Goal: Information Seeking & Learning: Learn about a topic

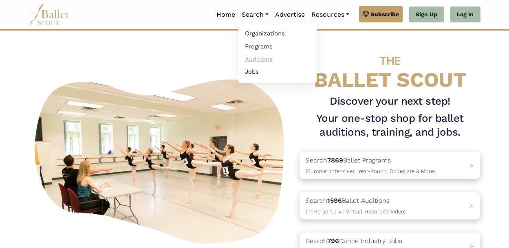
click at [256, 59] on link "Auditions" at bounding box center [277, 59] width 78 height 13
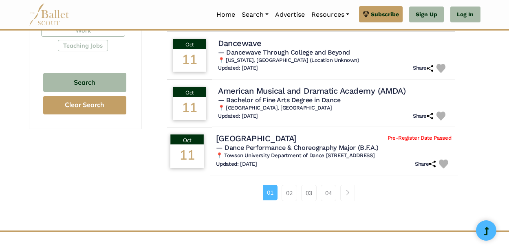
scroll to position [545, 0]
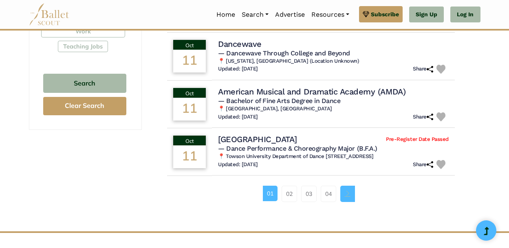
click at [352, 194] on link "Page navigation example" at bounding box center [347, 194] width 15 height 16
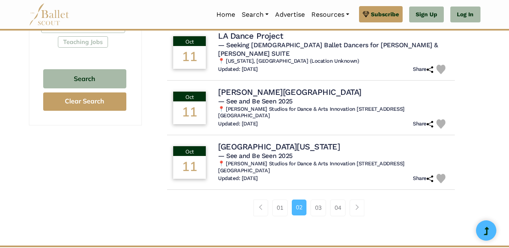
scroll to position [565, 0]
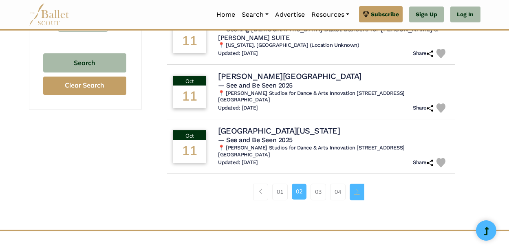
click at [356, 189] on span "Page navigation example" at bounding box center [357, 192] width 6 height 6
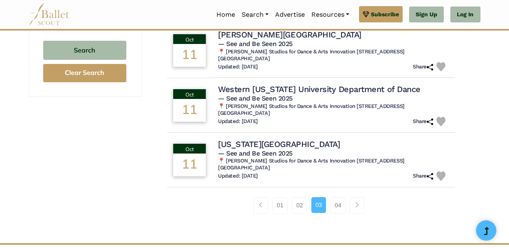
scroll to position [578, 0]
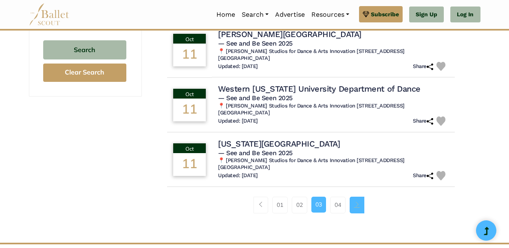
click at [361, 207] on link "Page navigation example" at bounding box center [357, 205] width 15 height 16
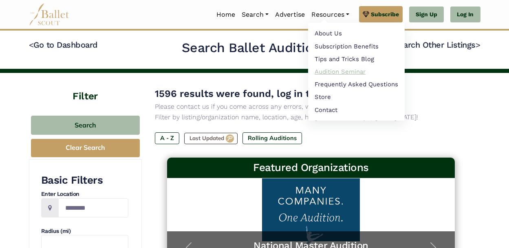
click at [326, 71] on link "Audition Seminar" at bounding box center [356, 71] width 97 height 13
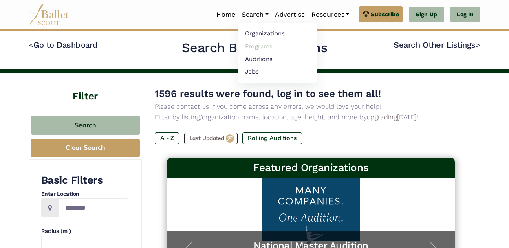
click at [252, 47] on link "Programs" at bounding box center [277, 46] width 78 height 13
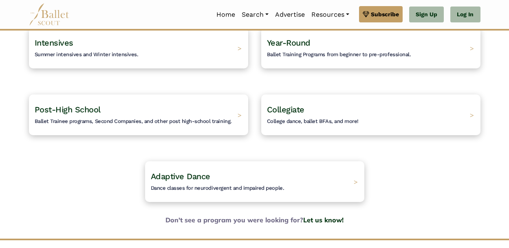
scroll to position [91, 0]
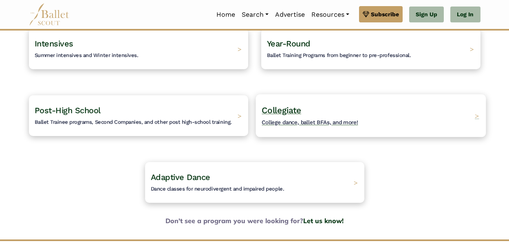
click at [286, 108] on span "Collegiate" at bounding box center [282, 110] width 40 height 10
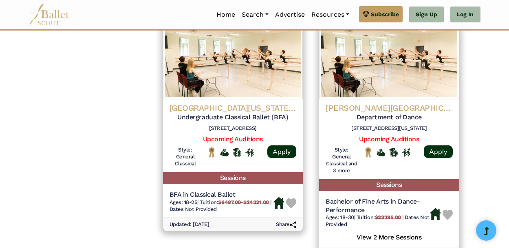
scroll to position [871, 0]
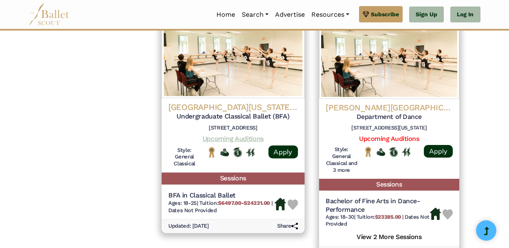
click at [251, 141] on link "Upcoming Auditions" at bounding box center [232, 139] width 61 height 8
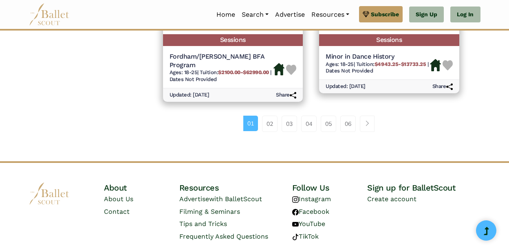
scroll to position [1272, 0]
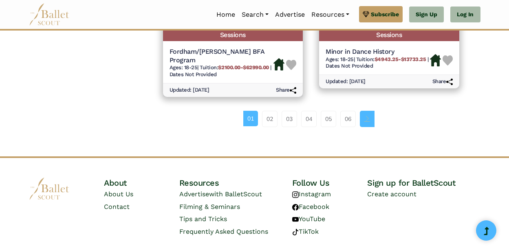
click at [371, 111] on link "Page navigation example" at bounding box center [367, 119] width 15 height 16
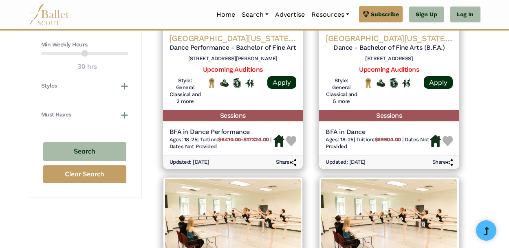
scroll to position [459, 0]
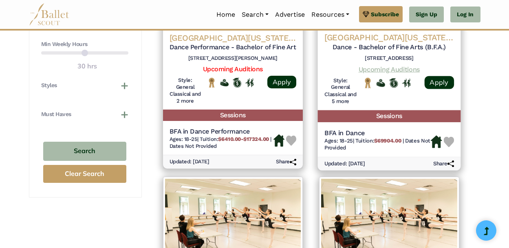
click at [388, 68] on link "Upcoming Auditions" at bounding box center [389, 69] width 61 height 8
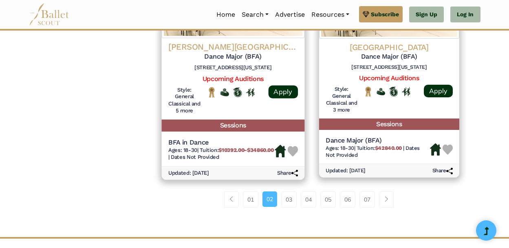
scroll to position [1235, 0]
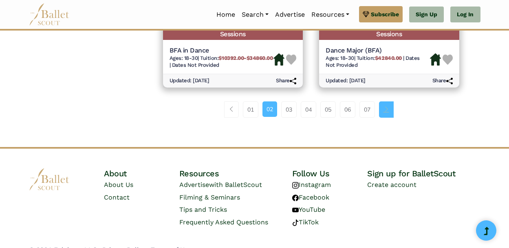
click at [388, 112] on span "Page navigation example" at bounding box center [387, 109] width 6 height 6
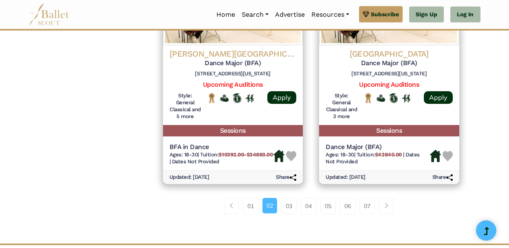
scroll to position [1136, 0]
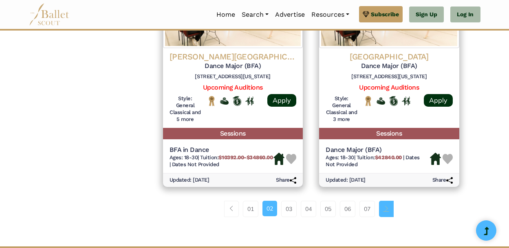
click at [389, 212] on span "Page navigation example" at bounding box center [387, 209] width 6 height 6
click at [388, 212] on span "Page navigation example" at bounding box center [387, 209] width 6 height 6
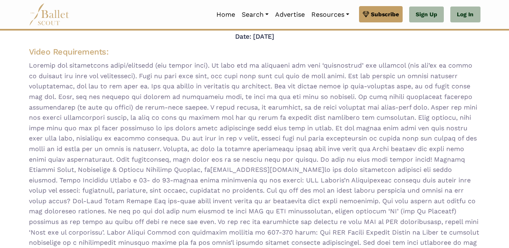
scroll to position [88, 0]
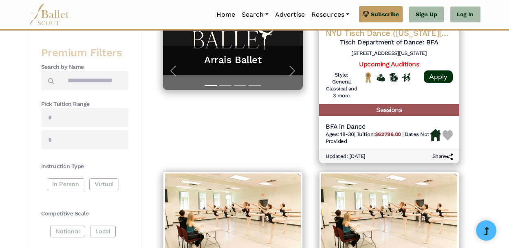
scroll to position [237, 0]
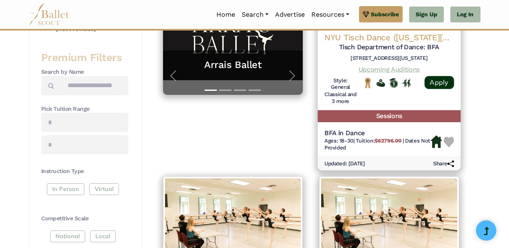
click at [389, 70] on link "Upcoming Auditions" at bounding box center [389, 69] width 61 height 8
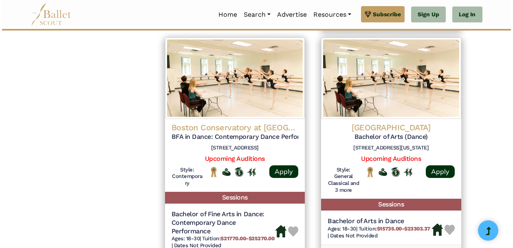
scroll to position [855, 0]
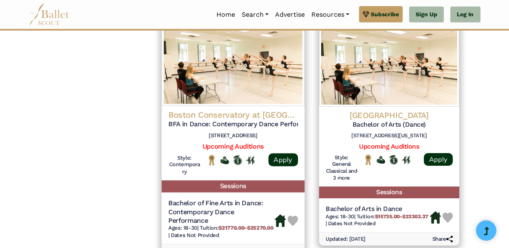
click at [237, 120] on h4 "Boston Conservatory at [GEOGRAPHIC_DATA]" at bounding box center [233, 114] width 130 height 11
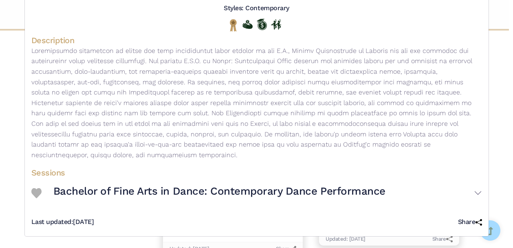
scroll to position [0, 0]
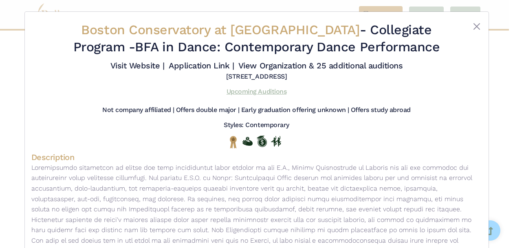
click at [243, 91] on link "Upcoming Auditions" at bounding box center [257, 92] width 60 height 8
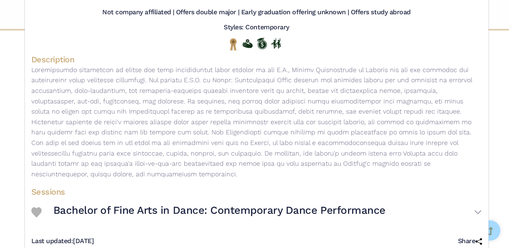
scroll to position [117, 0]
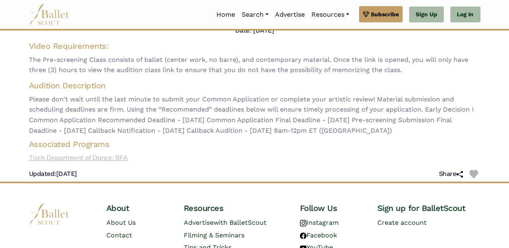
scroll to position [54, 0]
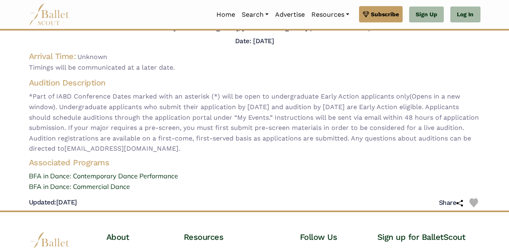
scroll to position [85, 0]
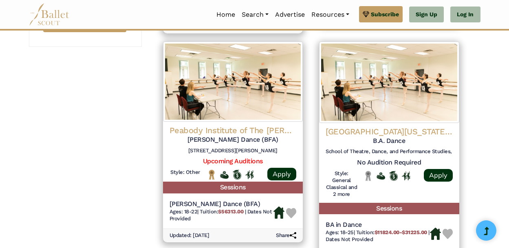
scroll to position [612, 0]
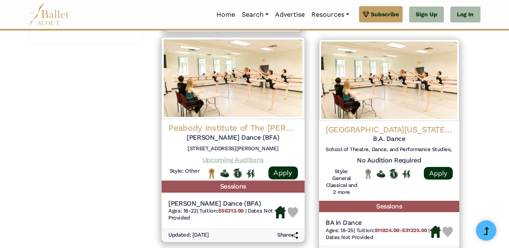
click at [214, 163] on link "Upcoming Auditions" at bounding box center [232, 160] width 61 height 8
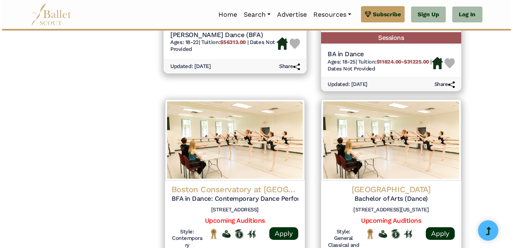
scroll to position [824, 0]
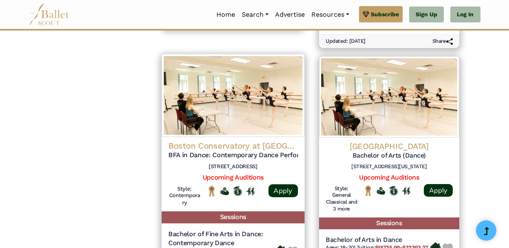
click at [221, 150] on h4 "Boston Conservatory at Berklee" at bounding box center [233, 145] width 130 height 11
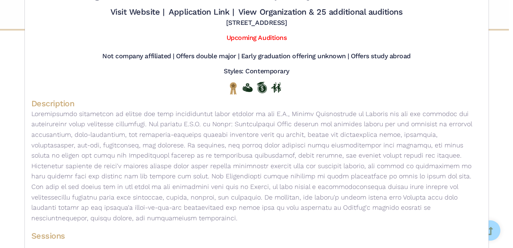
scroll to position [57, 0]
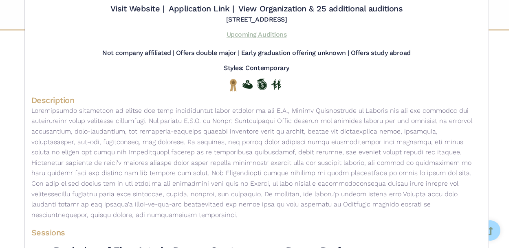
click at [267, 35] on link "Upcoming Auditions" at bounding box center [257, 35] width 60 height 8
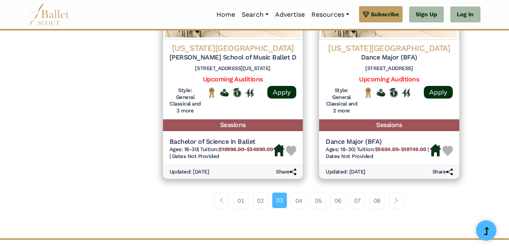
scroll to position [1162, 0]
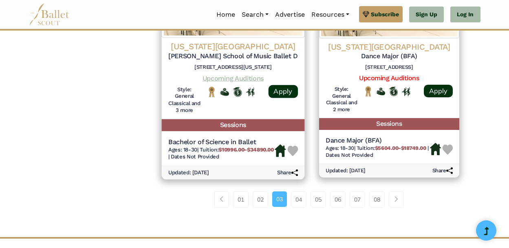
click at [228, 82] on link "Upcoming Auditions" at bounding box center [232, 78] width 61 height 8
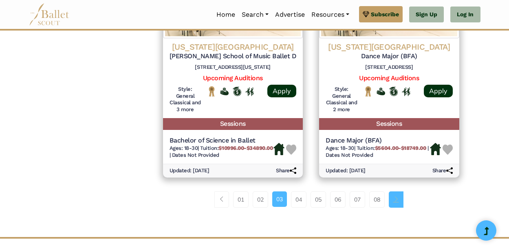
click at [400, 208] on link "Page navigation example" at bounding box center [396, 200] width 15 height 16
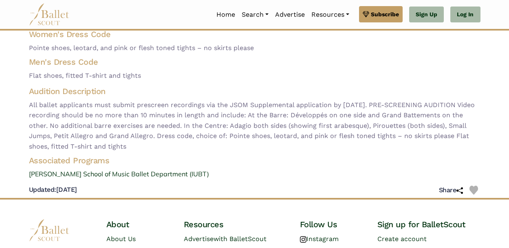
scroll to position [137, 0]
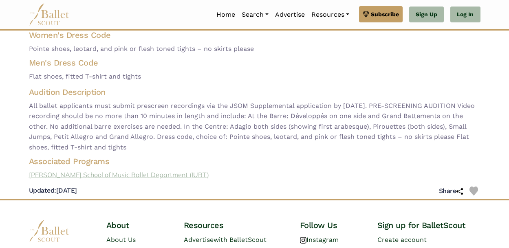
click at [154, 175] on link "[PERSON_NAME] School of Music Ballet Department (IUBT)" at bounding box center [254, 175] width 465 height 11
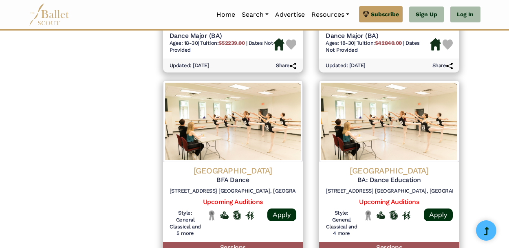
scroll to position [845, 0]
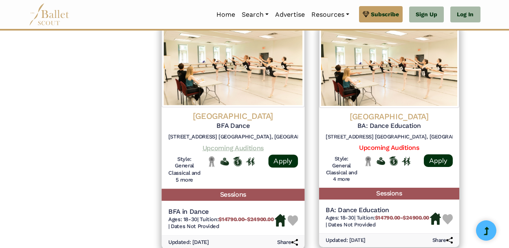
click at [230, 148] on link "Upcoming Auditions" at bounding box center [232, 148] width 61 height 8
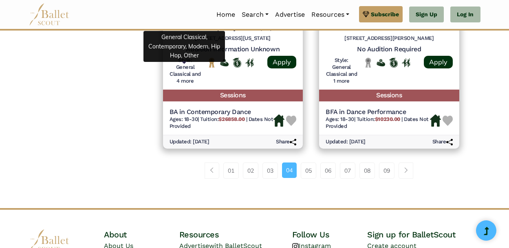
scroll to position [1191, 0]
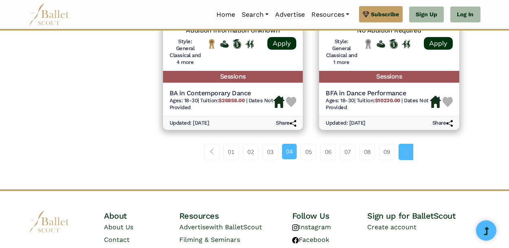
click at [409, 154] on span "Page navigation example" at bounding box center [406, 152] width 6 height 6
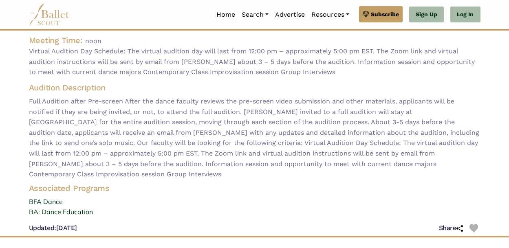
scroll to position [82, 0]
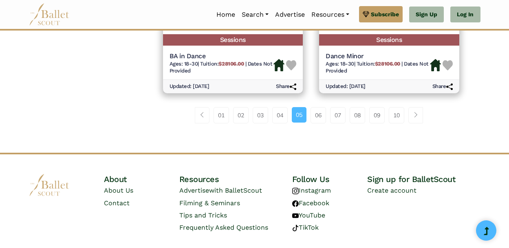
scroll to position [1251, 0]
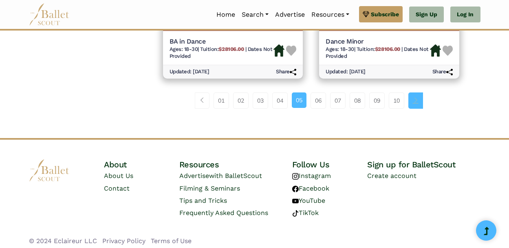
click at [417, 109] on link "Page navigation example" at bounding box center [415, 101] width 15 height 16
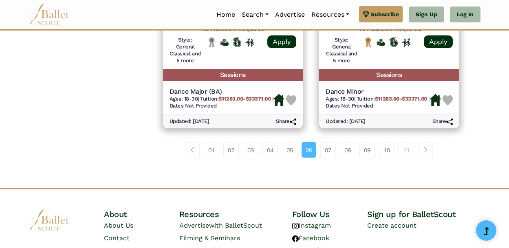
scroll to position [1245, 0]
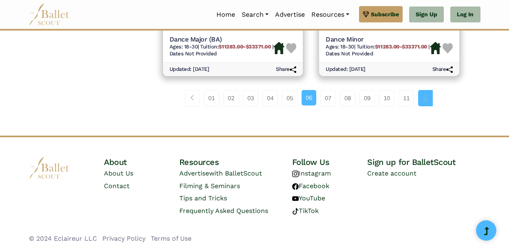
click at [428, 101] on span "Page navigation example" at bounding box center [426, 98] width 6 height 6
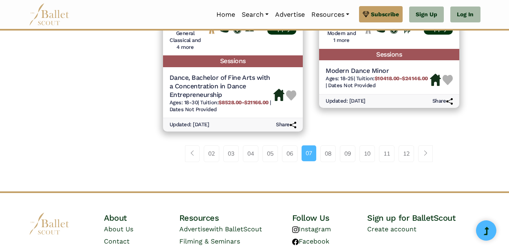
scroll to position [1225, 0]
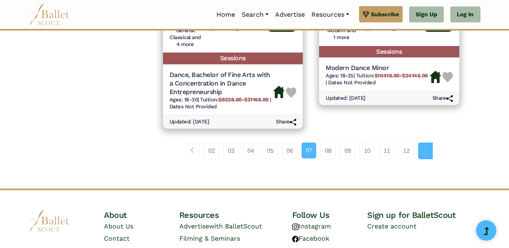
click at [428, 153] on span "Page navigation example" at bounding box center [426, 151] width 6 height 6
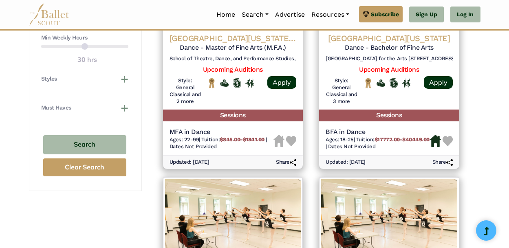
scroll to position [465, 0]
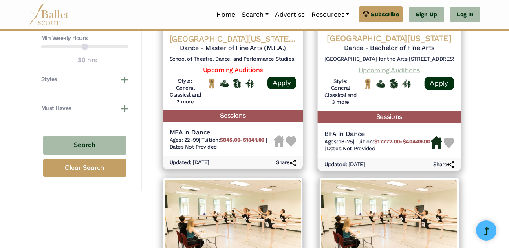
click at [386, 74] on link "Upcoming Auditions" at bounding box center [389, 70] width 61 height 8
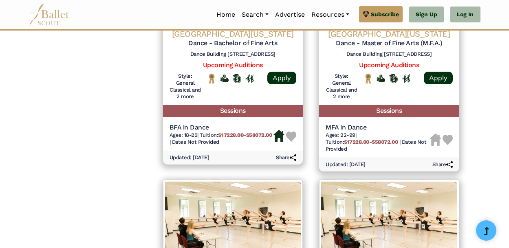
scroll to position [927, 0]
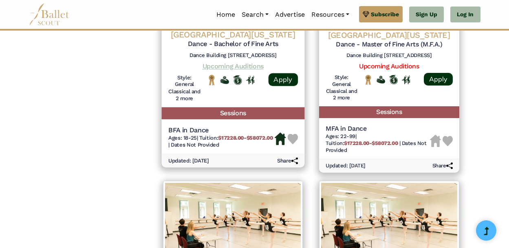
click at [232, 70] on link "Upcoming Auditions" at bounding box center [232, 66] width 61 height 8
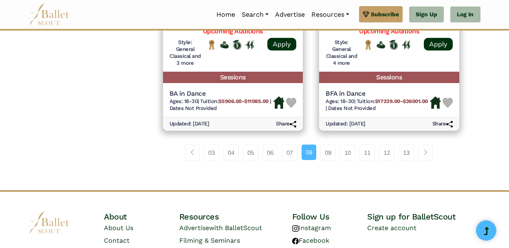
scroll to position [1198, 0]
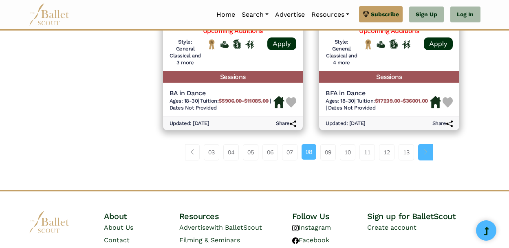
click at [433, 161] on link "Page navigation example" at bounding box center [425, 152] width 15 height 16
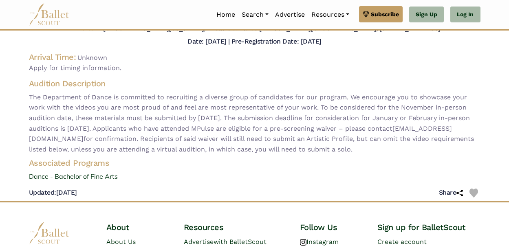
scroll to position [69, 0]
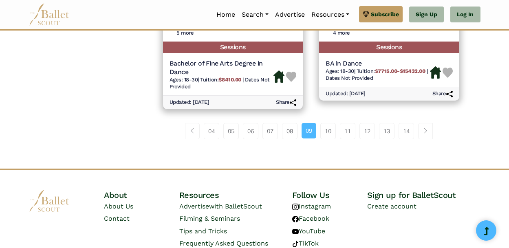
scroll to position [1233, 0]
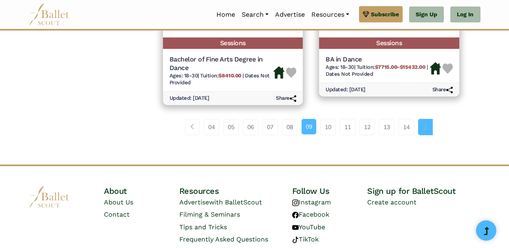
click at [431, 135] on link "Page navigation example" at bounding box center [425, 127] width 15 height 16
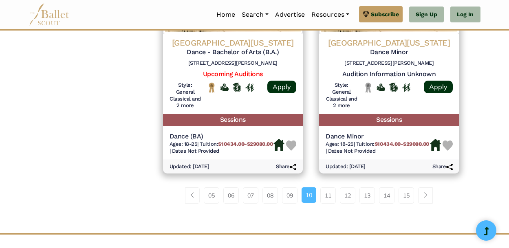
scroll to position [1169, 0]
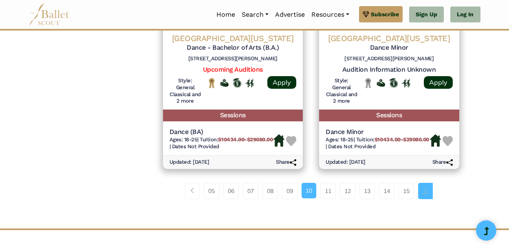
click at [426, 194] on span "Page navigation example" at bounding box center [426, 191] width 6 height 6
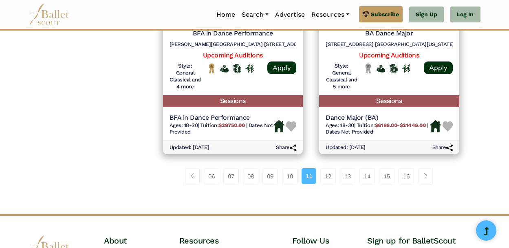
scroll to position [1249, 0]
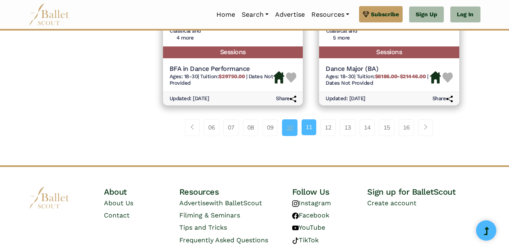
click at [290, 125] on link "10" at bounding box center [289, 127] width 15 height 16
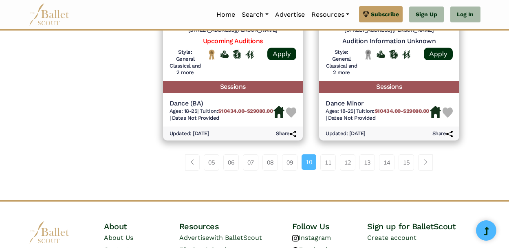
scroll to position [1197, 0]
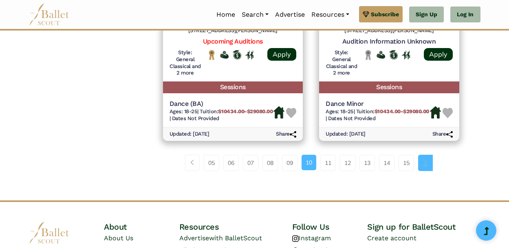
click at [428, 166] on span "Page navigation example" at bounding box center [426, 163] width 6 height 6
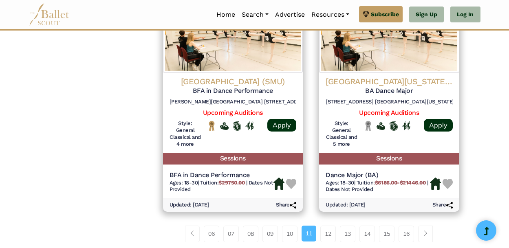
scroll to position [1195, 0]
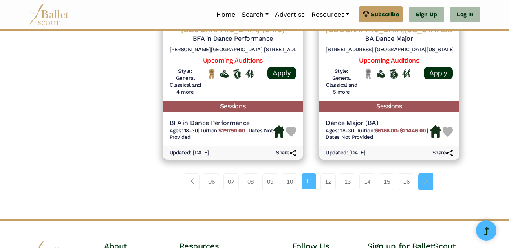
click at [430, 186] on link "Page navigation example" at bounding box center [425, 182] width 15 height 16
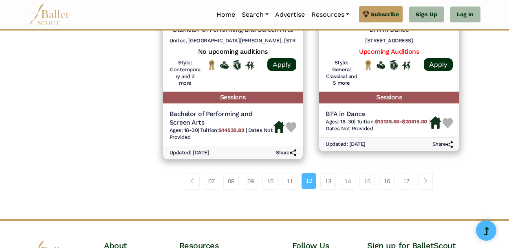
scroll to position [1214, 0]
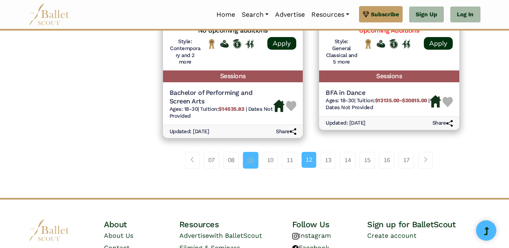
click at [248, 168] on link "09" at bounding box center [250, 160] width 15 height 16
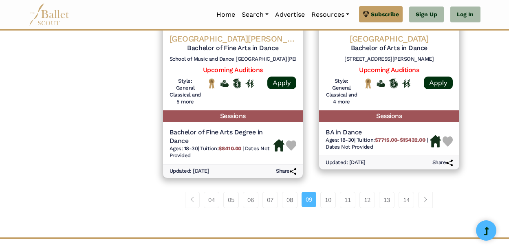
scroll to position [1161, 0]
click at [326, 208] on link "10" at bounding box center [327, 200] width 15 height 16
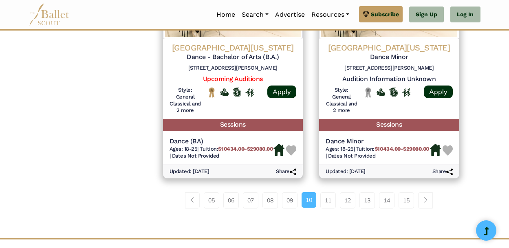
scroll to position [1159, 0]
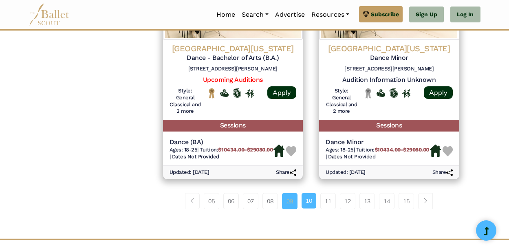
click at [289, 210] on link "09" at bounding box center [289, 201] width 15 height 16
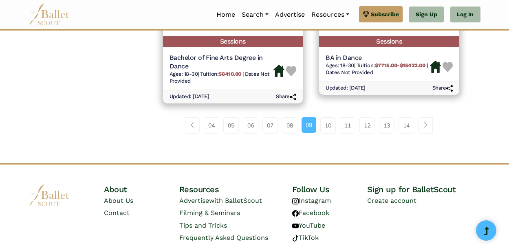
scroll to position [1272, 0]
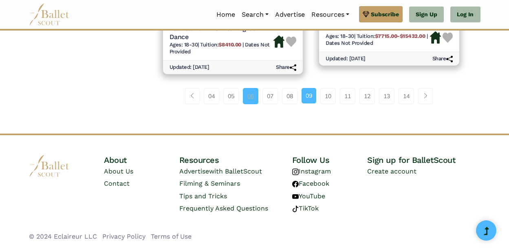
click at [251, 104] on link "06" at bounding box center [250, 96] width 15 height 16
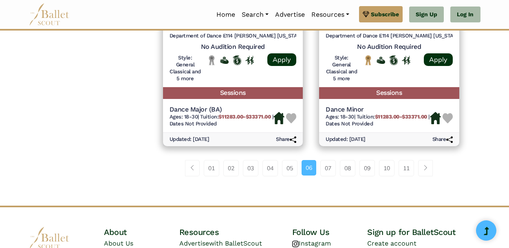
scroll to position [1174, 0]
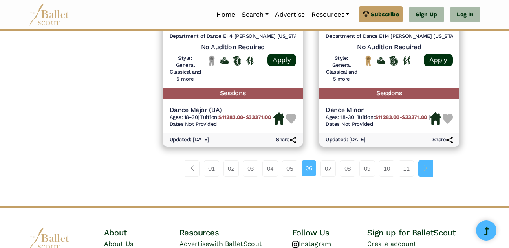
click at [428, 171] on span "Page navigation example" at bounding box center [426, 169] width 6 height 6
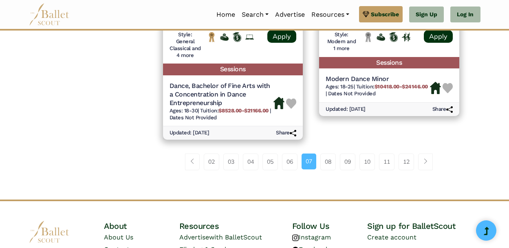
scroll to position [1215, 0]
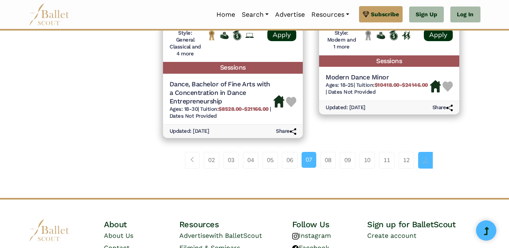
click at [431, 164] on link "Page navigation example" at bounding box center [425, 160] width 15 height 16
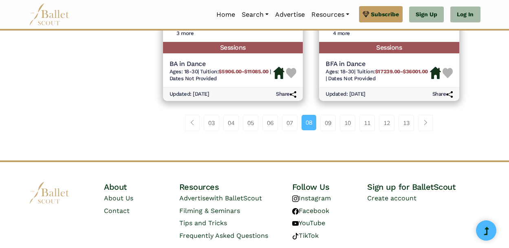
scroll to position [1227, 0]
click at [428, 125] on span "Page navigation example" at bounding box center [426, 122] width 6 height 6
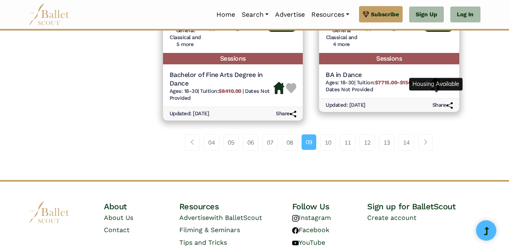
scroll to position [1219, 0]
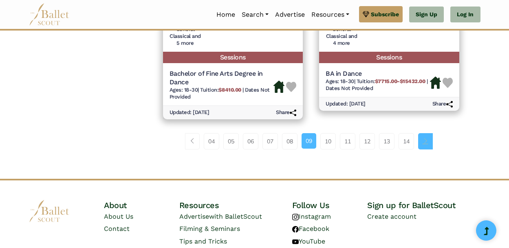
click at [430, 150] on link "Page navigation example" at bounding box center [425, 141] width 15 height 16
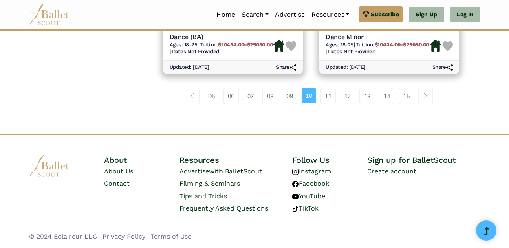
scroll to position [1283, 0]
click at [426, 97] on span "Page navigation example" at bounding box center [426, 96] width 6 height 6
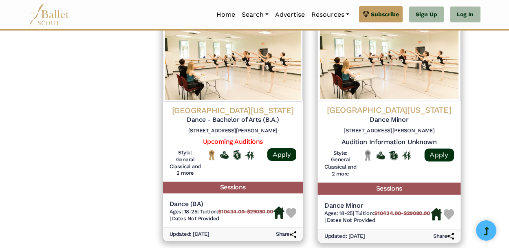
scroll to position [1285, 0]
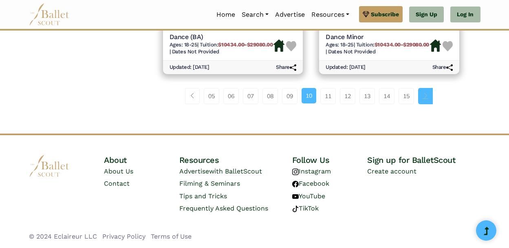
click at [428, 94] on span "Page navigation example" at bounding box center [426, 96] width 6 height 6
click at [430, 97] on link "Page navigation example" at bounding box center [425, 96] width 15 height 16
click at [433, 97] on link "Page navigation example" at bounding box center [425, 96] width 15 height 16
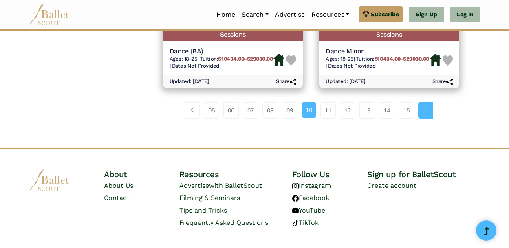
scroll to position [1228, 0]
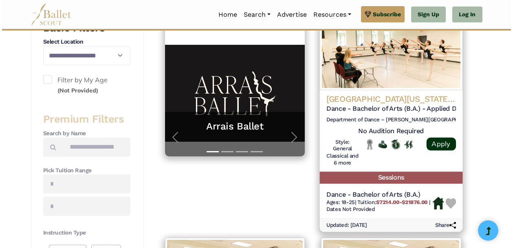
scroll to position [174, 0]
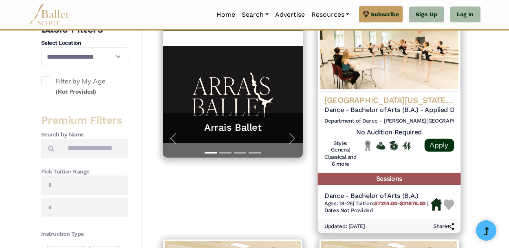
click at [407, 73] on img at bounding box center [389, 49] width 143 height 83
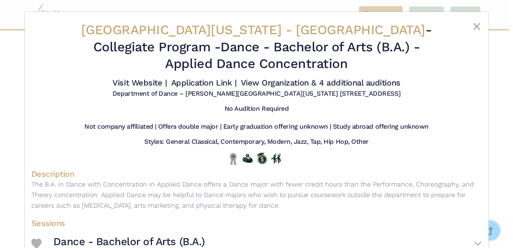
scroll to position [51, 0]
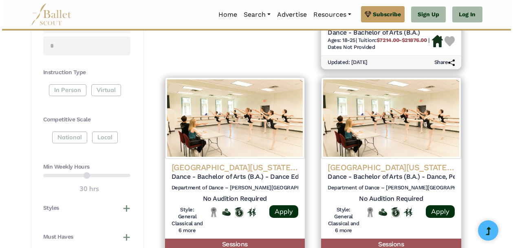
scroll to position [341, 0]
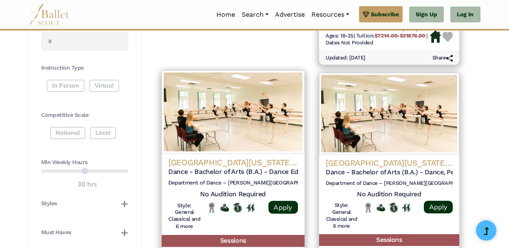
click at [233, 159] on h4 "University of North Carolina - Charlotte" at bounding box center [233, 162] width 130 height 11
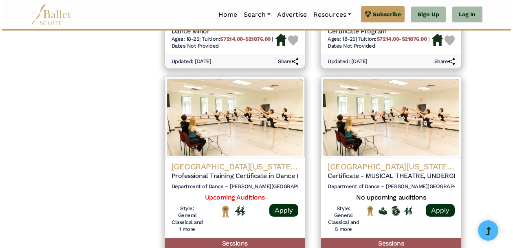
scroll to position [821, 0]
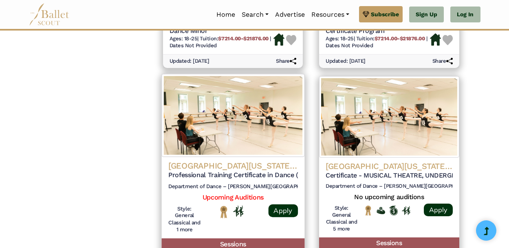
click at [259, 174] on h5 "Professional Training Certificate in Dance (with Charlotte Ballet)" at bounding box center [233, 175] width 130 height 9
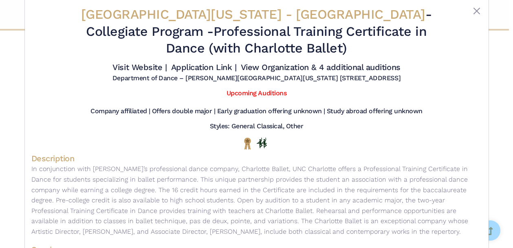
scroll to position [15, 0]
click at [271, 93] on link "Upcoming Auditions" at bounding box center [257, 94] width 60 height 8
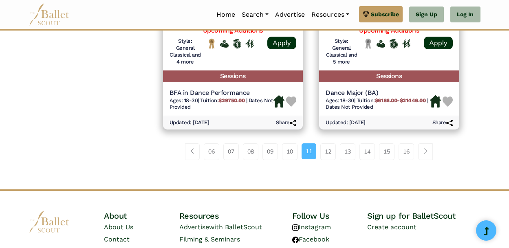
scroll to position [1227, 0]
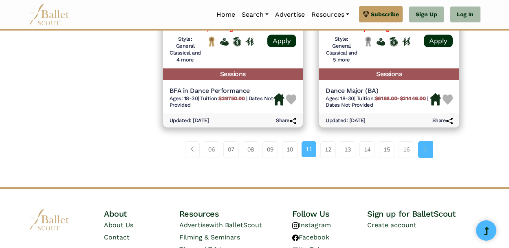
click at [427, 148] on span "Page navigation example" at bounding box center [426, 149] width 6 height 6
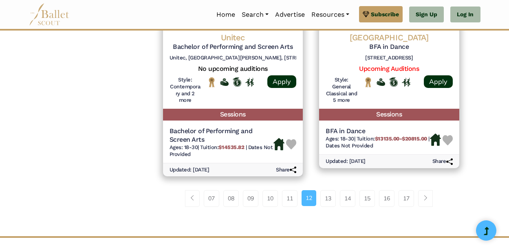
scroll to position [1176, 0]
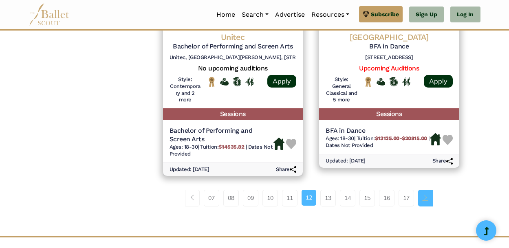
click at [427, 201] on span "Page navigation example" at bounding box center [426, 198] width 6 height 6
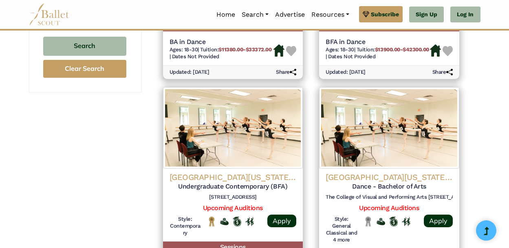
scroll to position [642, 0]
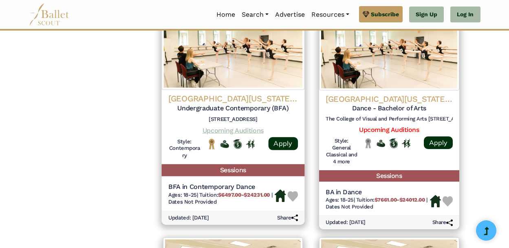
click at [256, 134] on link "Upcoming Auditions" at bounding box center [232, 130] width 61 height 8
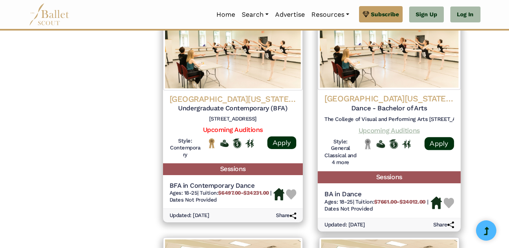
click at [404, 134] on link "Upcoming Auditions" at bounding box center [389, 130] width 61 height 8
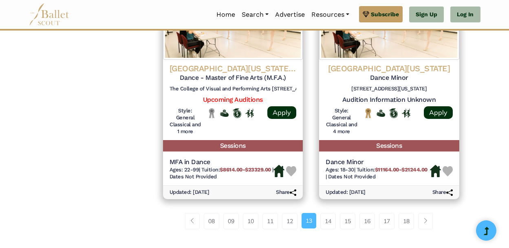
scroll to position [1207, 0]
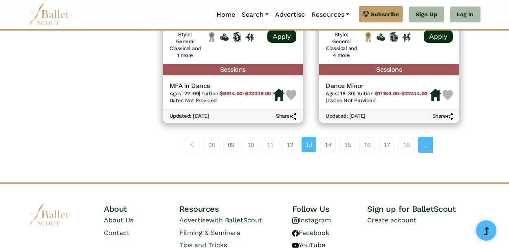
click at [428, 148] on span "Page navigation example" at bounding box center [426, 145] width 6 height 6
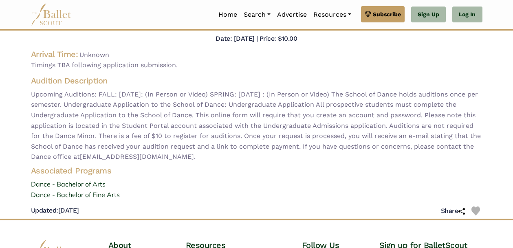
scroll to position [70, 0]
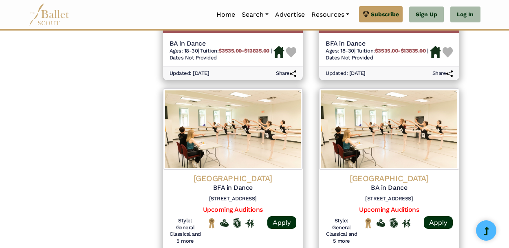
scroll to position [1126, 0]
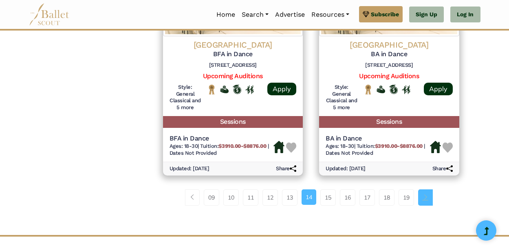
click at [430, 203] on link "Page navigation example" at bounding box center [425, 198] width 15 height 16
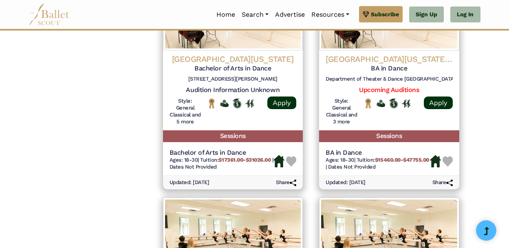
scroll to position [681, 0]
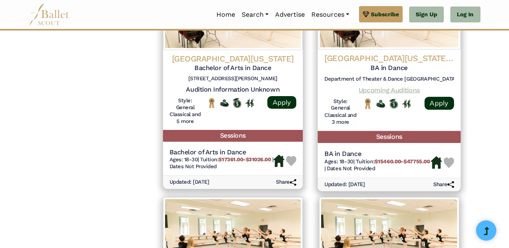
click at [391, 94] on link "Upcoming Auditions" at bounding box center [389, 90] width 61 height 8
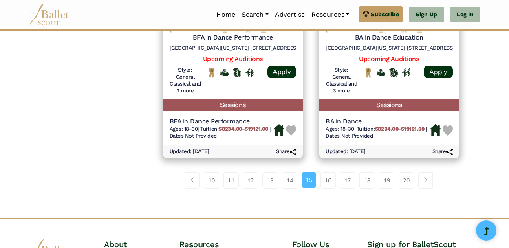
scroll to position [1198, 0]
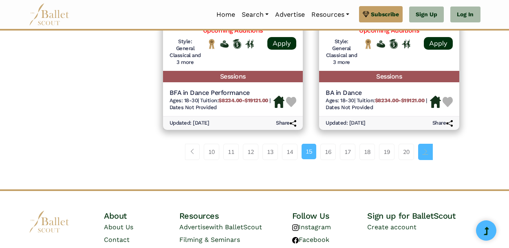
click at [431, 160] on link "Page navigation example" at bounding box center [425, 152] width 15 height 16
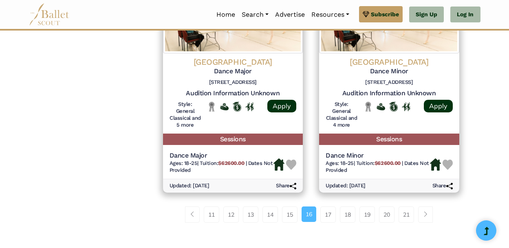
scroll to position [1138, 0]
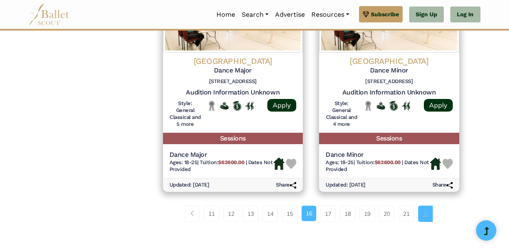
click at [428, 216] on span "Page navigation example" at bounding box center [426, 214] width 6 height 6
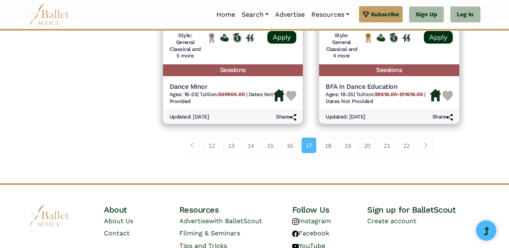
scroll to position [1218, 0]
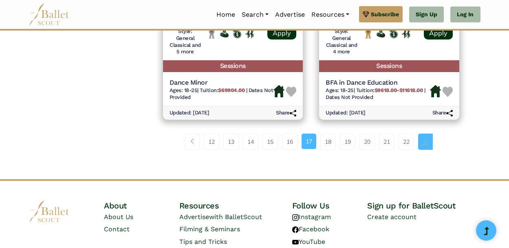
click at [425, 144] on span "Page navigation example" at bounding box center [426, 142] width 6 height 6
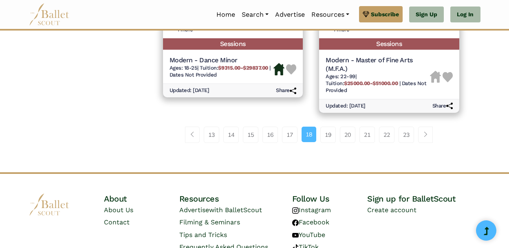
scroll to position [1243, 0]
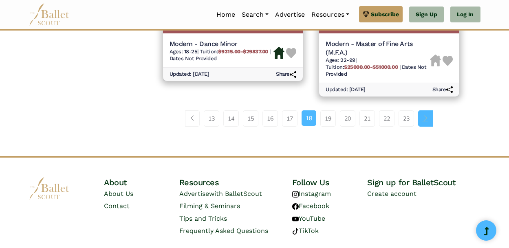
click at [428, 121] on span "Page navigation example" at bounding box center [426, 118] width 6 height 6
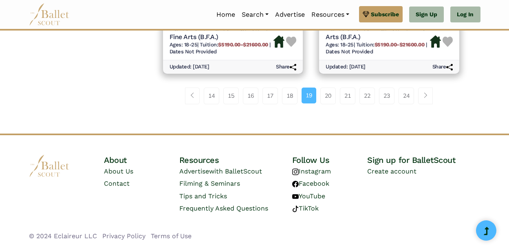
scroll to position [1300, 0]
click at [428, 99] on link "Page navigation example" at bounding box center [425, 96] width 15 height 16
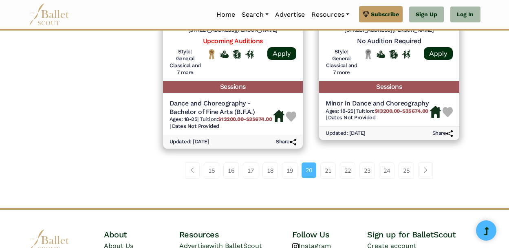
scroll to position [1216, 0]
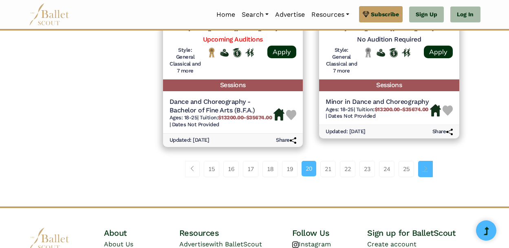
click at [428, 172] on span "Page navigation example" at bounding box center [426, 169] width 6 height 6
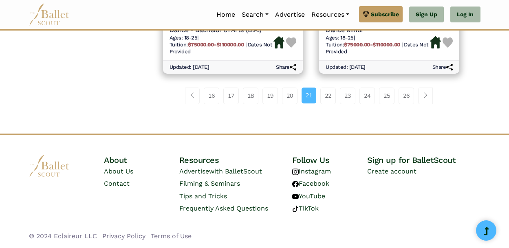
scroll to position [1304, 0]
click at [423, 101] on link "Page navigation example" at bounding box center [425, 96] width 15 height 16
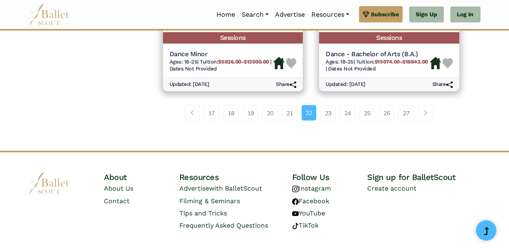
scroll to position [1250, 0]
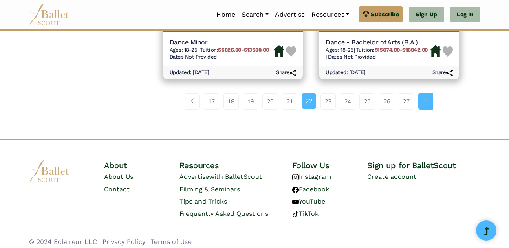
click at [432, 107] on link "Page navigation example" at bounding box center [425, 101] width 15 height 16
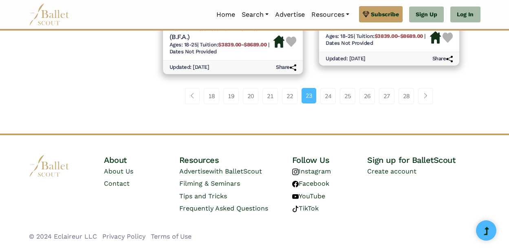
scroll to position [1271, 0]
click at [426, 97] on span "Page navigation example" at bounding box center [426, 96] width 6 height 6
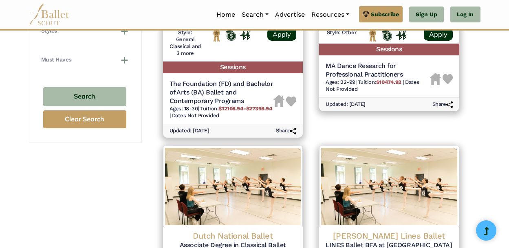
scroll to position [649, 0]
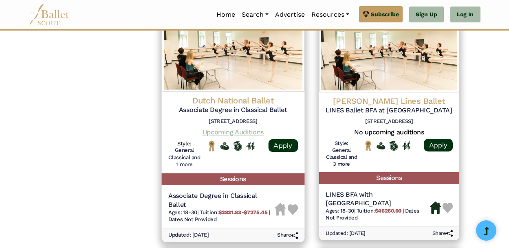
click at [252, 136] on link "Upcoming Auditions" at bounding box center [232, 132] width 61 height 8
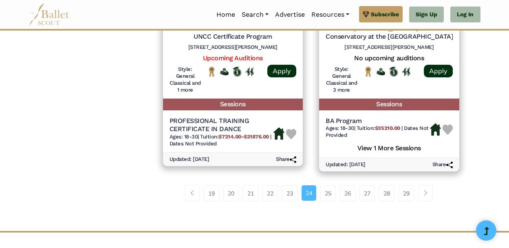
scroll to position [1206, 0]
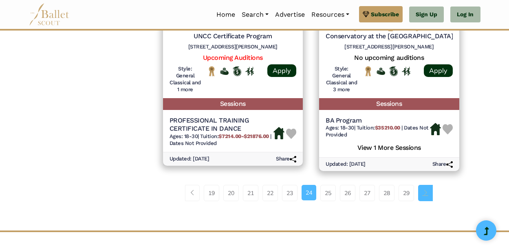
click at [427, 196] on span "Page navigation example" at bounding box center [426, 193] width 6 height 6
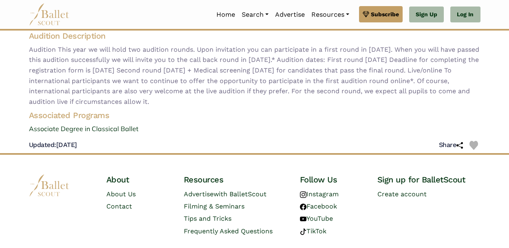
scroll to position [137, 0]
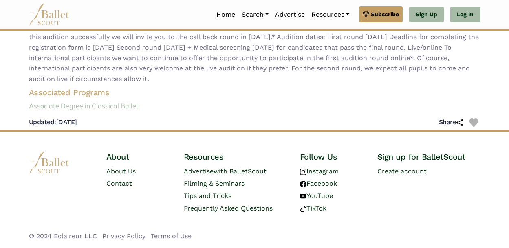
click at [120, 106] on link "Associate Degree in Classical Ballet" at bounding box center [254, 106] width 465 height 11
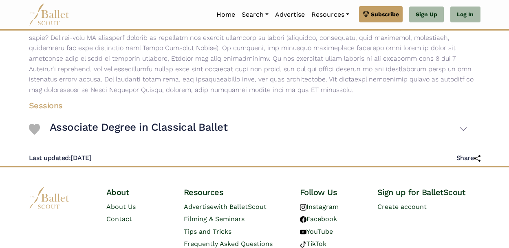
scroll to position [328, 0]
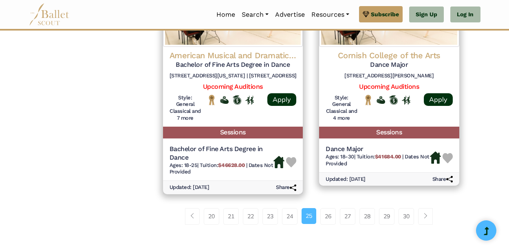
scroll to position [1160, 0]
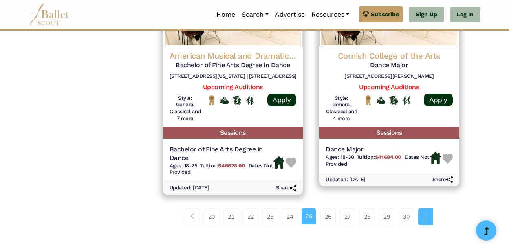
click at [429, 219] on link "Page navigation example" at bounding box center [425, 217] width 15 height 16
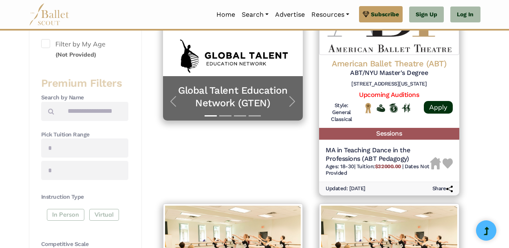
scroll to position [210, 0]
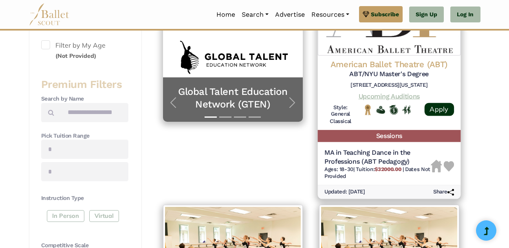
click at [391, 98] on link "Upcoming Auditions" at bounding box center [389, 96] width 61 height 8
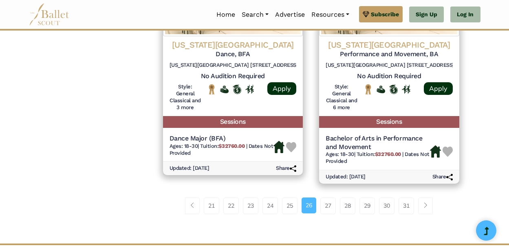
scroll to position [1274, 0]
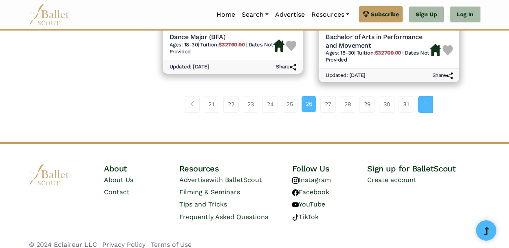
click at [428, 100] on link "Page navigation example" at bounding box center [425, 104] width 15 height 16
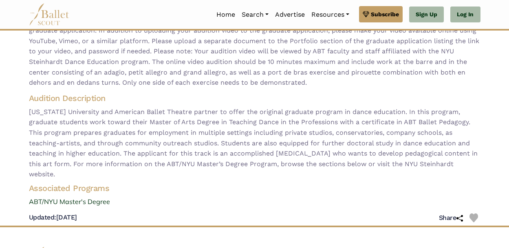
scroll to position [210, 0]
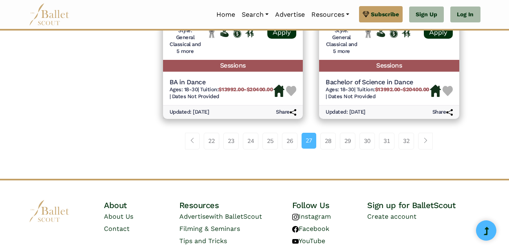
scroll to position [1306, 0]
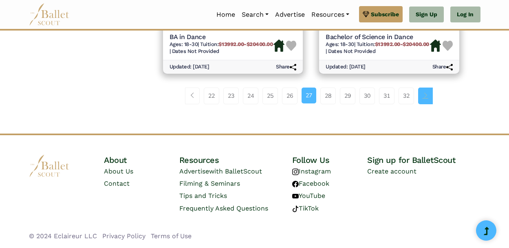
click at [428, 97] on span "Page navigation example" at bounding box center [426, 96] width 6 height 6
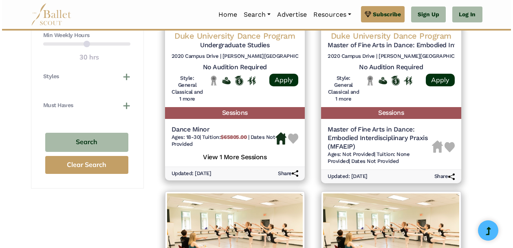
scroll to position [467, 0]
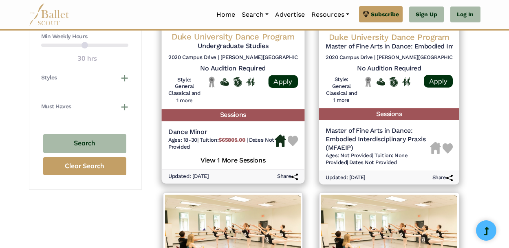
click at [234, 42] on h4 "Duke University Dance Program" at bounding box center [233, 36] width 130 height 11
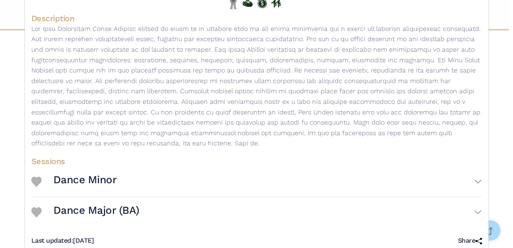
scroll to position [158, 0]
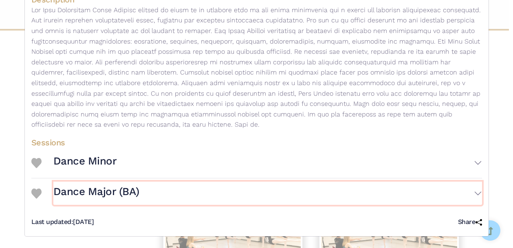
click at [93, 192] on h3 "Dance Major (BA)" at bounding box center [96, 192] width 86 height 14
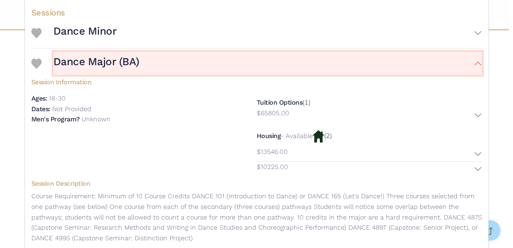
scroll to position [333, 0]
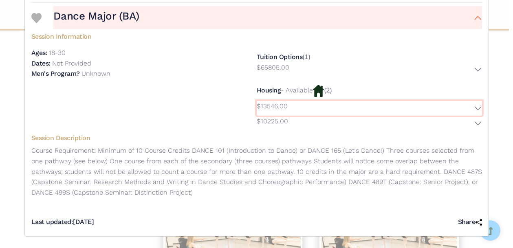
click at [477, 107] on button "$13546.00" at bounding box center [369, 108] width 225 height 15
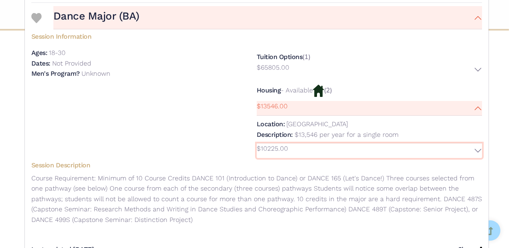
click at [477, 149] on button "$10225.00" at bounding box center [369, 150] width 225 height 15
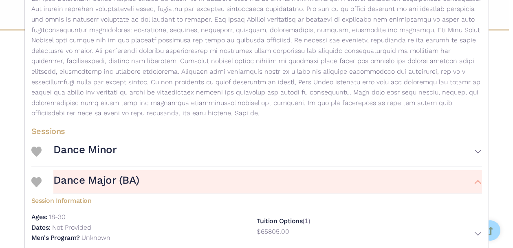
scroll to position [162, 0]
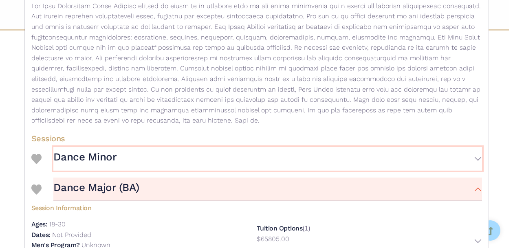
click at [95, 161] on h3 "Dance Minor" at bounding box center [85, 157] width 64 height 14
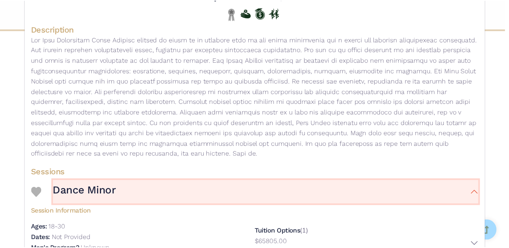
scroll to position [0, 0]
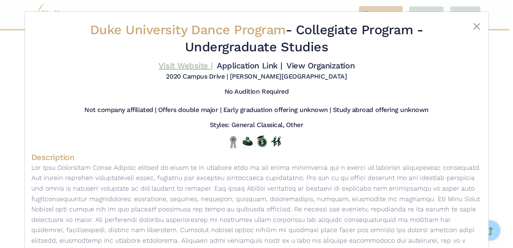
click at [184, 67] on link "Visit Website |" at bounding box center [186, 66] width 54 height 10
click at [229, 67] on link "Application Link |" at bounding box center [249, 66] width 65 height 10
click at [474, 27] on button "Close" at bounding box center [477, 27] width 10 height 10
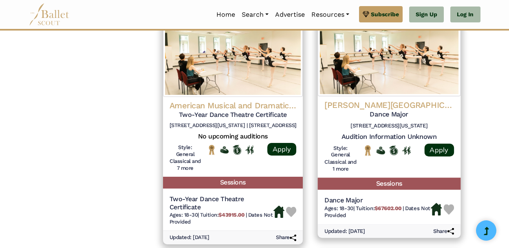
scroll to position [878, 0]
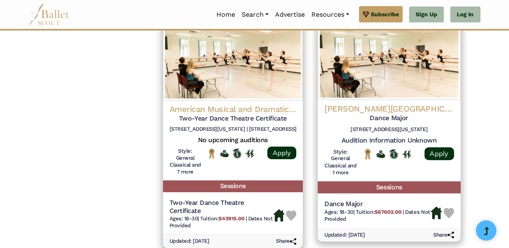
click at [373, 114] on h4 "Barnard College- Columbia University" at bounding box center [389, 108] width 130 height 11
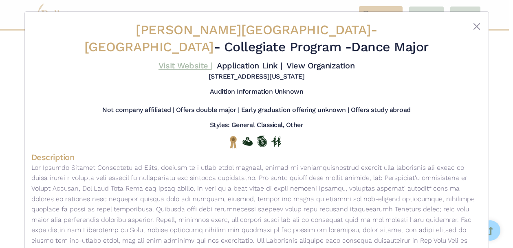
click at [188, 66] on link "Visit Website |" at bounding box center [186, 66] width 54 height 10
click at [237, 65] on link "Application Link |" at bounding box center [249, 66] width 65 height 10
click at [476, 26] on button "Close" at bounding box center [477, 27] width 10 height 10
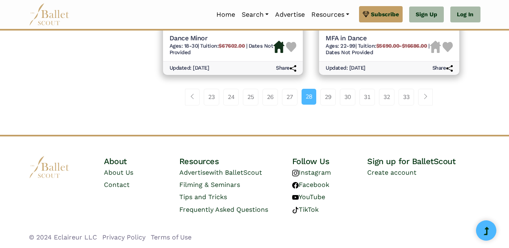
scroll to position [1280, 0]
click at [430, 104] on link "Page navigation example" at bounding box center [425, 96] width 15 height 16
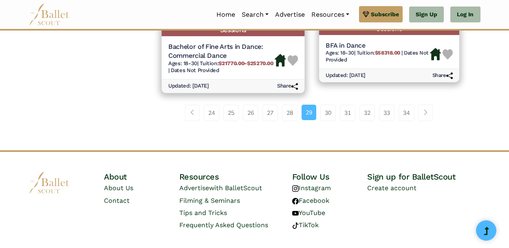
scroll to position [1238, 0]
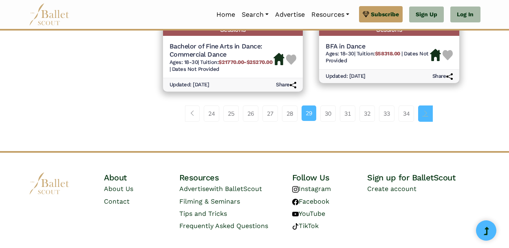
click at [430, 122] on link "Page navigation example" at bounding box center [425, 114] width 15 height 16
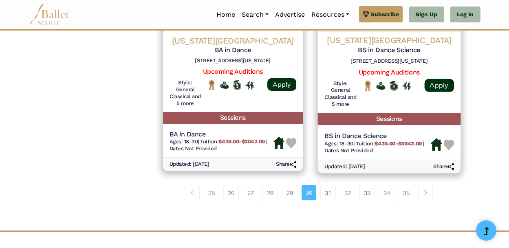
scroll to position [1151, 0]
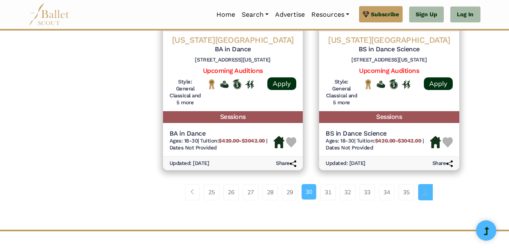
click at [428, 196] on link "Page navigation example" at bounding box center [425, 192] width 15 height 16
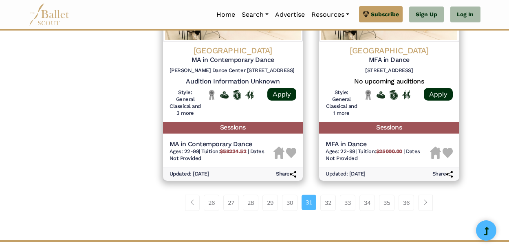
scroll to position [1143, 0]
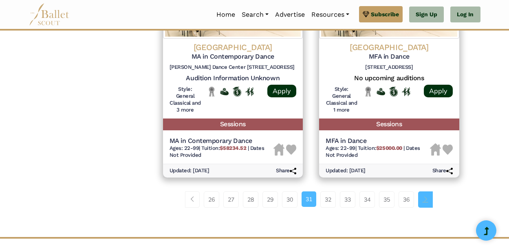
click at [428, 199] on span "Page navigation example" at bounding box center [426, 199] width 6 height 6
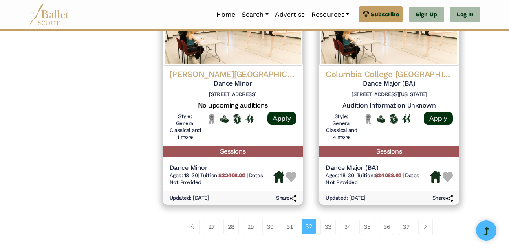
scroll to position [1165, 0]
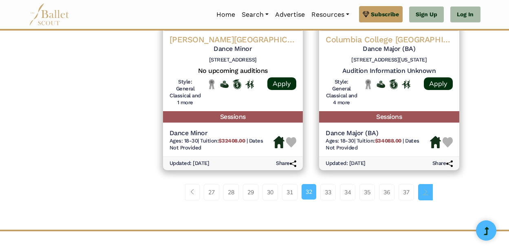
click at [430, 201] on link "Page navigation example" at bounding box center [425, 192] width 15 height 16
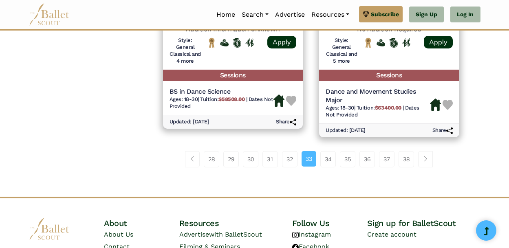
scroll to position [1201, 0]
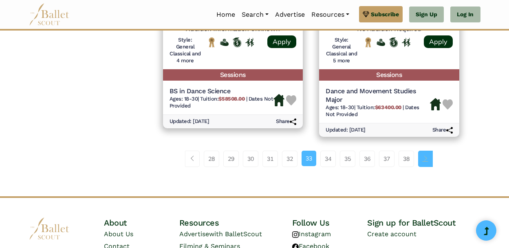
click at [426, 158] on span "Page navigation example" at bounding box center [426, 159] width 6 height 6
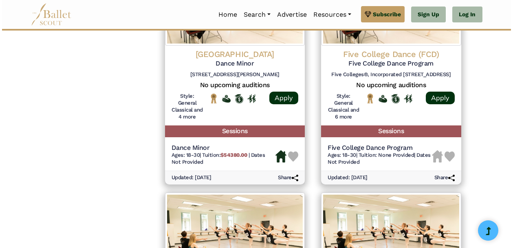
scroll to position [679, 0]
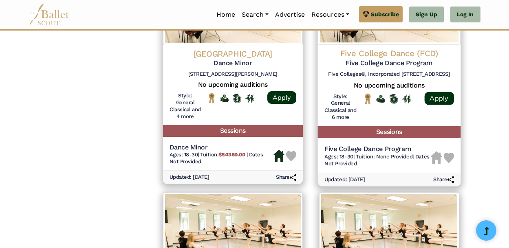
click at [392, 59] on h5 "Five College Dance Program" at bounding box center [389, 63] width 130 height 9
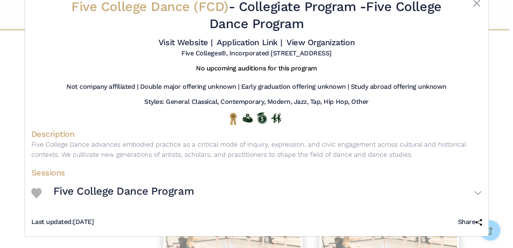
scroll to position [22, 0]
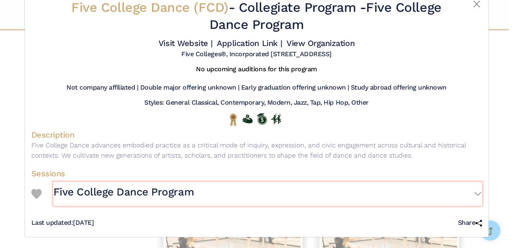
click at [179, 190] on h3 "Five College Dance Program" at bounding box center [123, 192] width 141 height 14
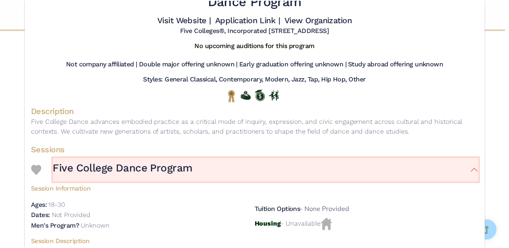
scroll to position [0, 0]
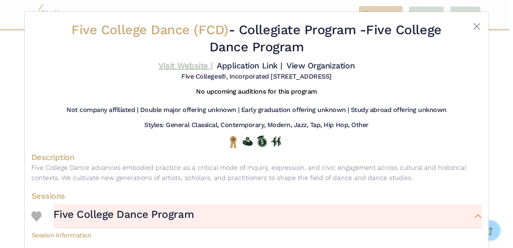
click at [181, 67] on link "Visit Website |" at bounding box center [186, 66] width 54 height 10
click at [477, 29] on button "Close" at bounding box center [477, 27] width 10 height 10
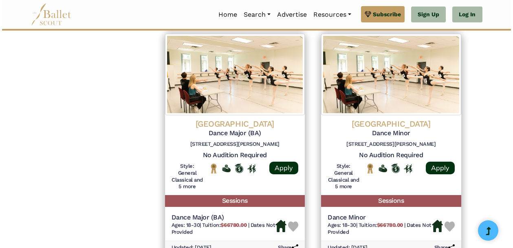
scroll to position [839, 0]
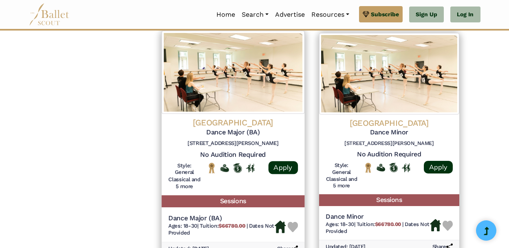
click at [218, 122] on h4 "Mount Holyoke College" at bounding box center [233, 122] width 130 height 11
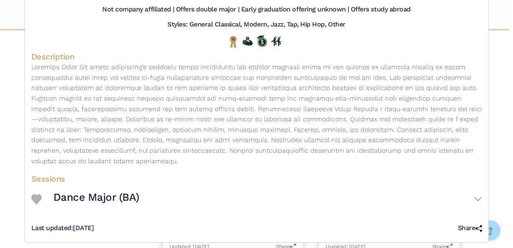
scroll to position [106, 0]
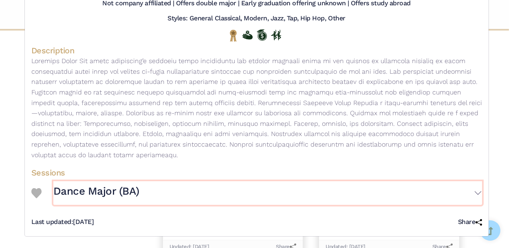
click at [107, 190] on h3 "Dance Major (BA)" at bounding box center [96, 192] width 86 height 14
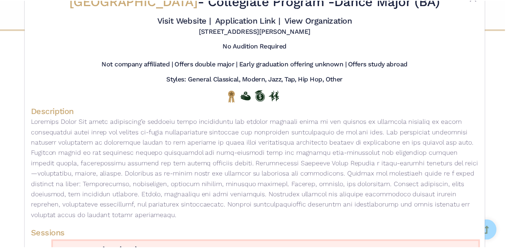
scroll to position [14, 0]
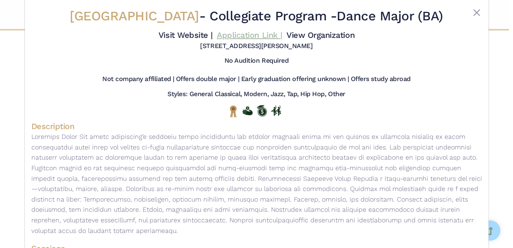
click at [226, 40] on link "Application Link |" at bounding box center [249, 35] width 65 height 10
click at [477, 10] on button "Close" at bounding box center [477, 13] width 10 height 10
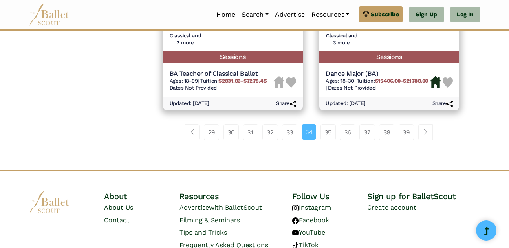
scroll to position [1236, 0]
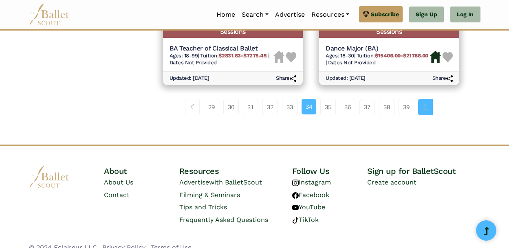
click at [428, 110] on span "Page navigation example" at bounding box center [426, 107] width 6 height 6
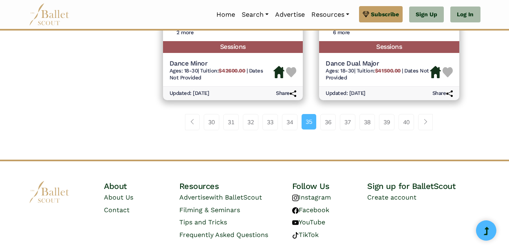
scroll to position [1254, 0]
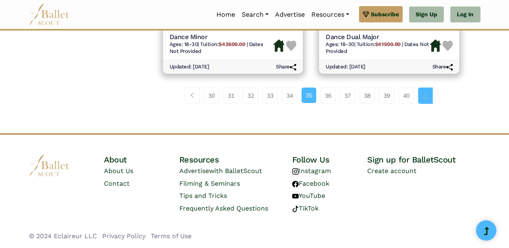
click at [428, 96] on span "Page navigation example" at bounding box center [426, 96] width 6 height 6
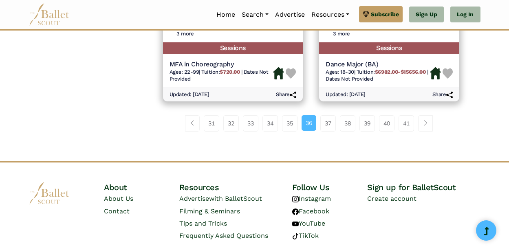
scroll to position [1230, 0]
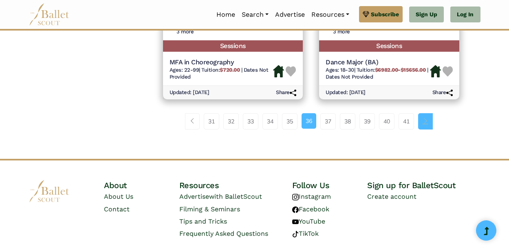
click at [428, 120] on span "Page navigation example" at bounding box center [426, 121] width 6 height 6
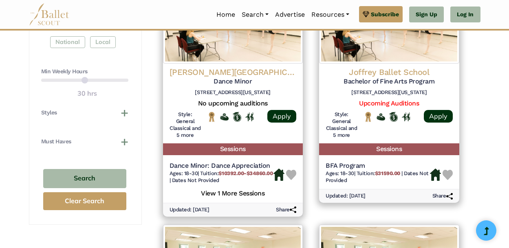
scroll to position [425, 0]
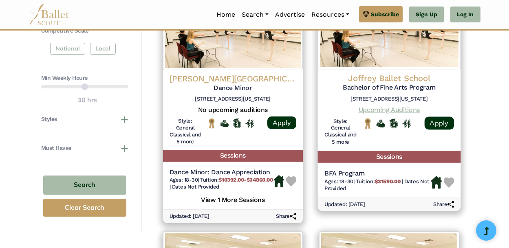
click at [392, 109] on link "Upcoming Auditions" at bounding box center [389, 110] width 61 height 8
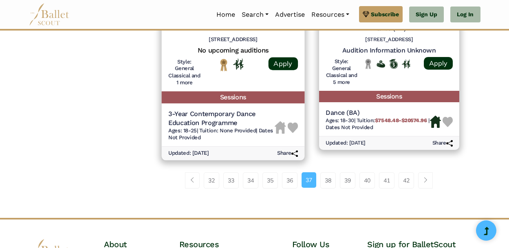
scroll to position [1186, 0]
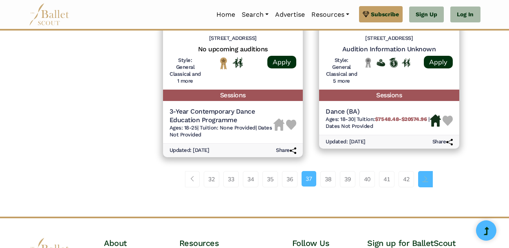
click at [430, 188] on link "Page navigation example" at bounding box center [425, 179] width 15 height 16
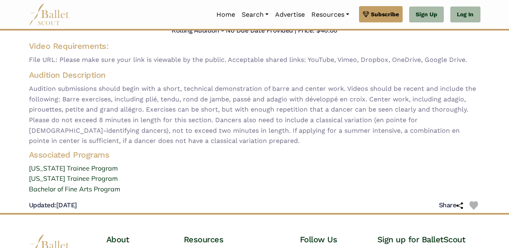
scroll to position [161, 0]
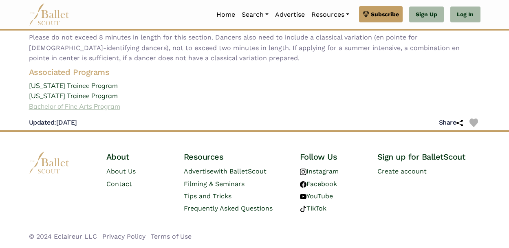
click at [93, 107] on link "Bachelor of Fine Arts Program" at bounding box center [254, 107] width 465 height 11
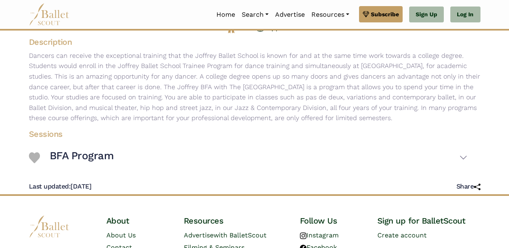
scroll to position [132, 0]
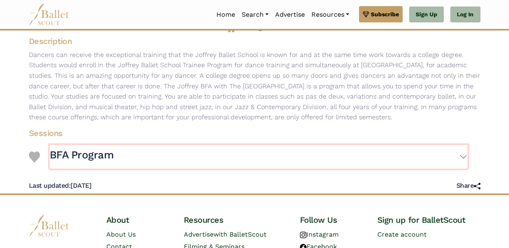
click at [87, 158] on h3 "BFA Program" at bounding box center [82, 155] width 64 height 14
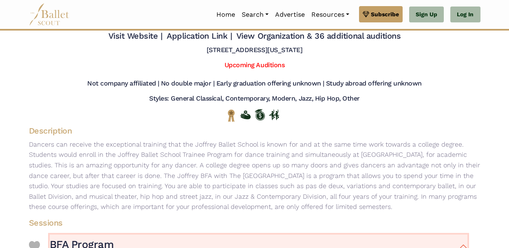
scroll to position [0, 0]
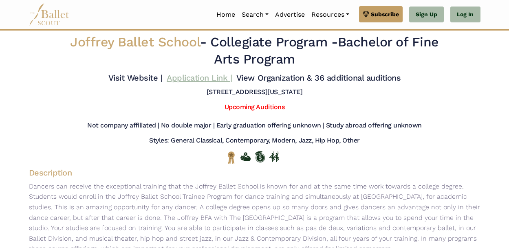
click at [195, 77] on link "Application Link |" at bounding box center [199, 78] width 65 height 10
click at [240, 107] on link "Upcoming Auditions" at bounding box center [255, 107] width 60 height 8
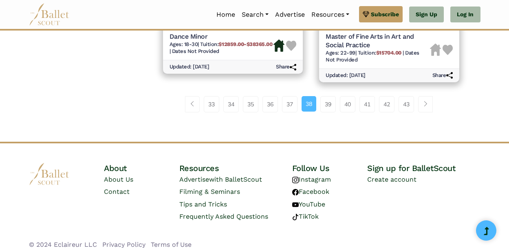
scroll to position [1262, 0]
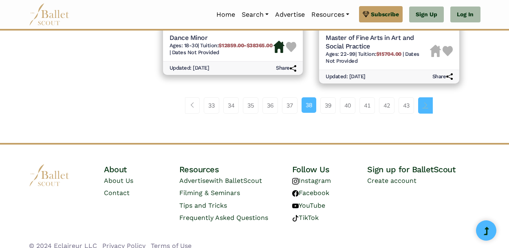
click at [421, 102] on link "Page navigation example" at bounding box center [425, 105] width 15 height 16
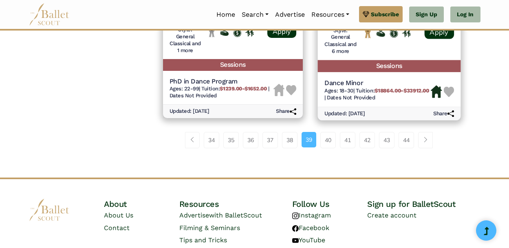
scroll to position [1204, 0]
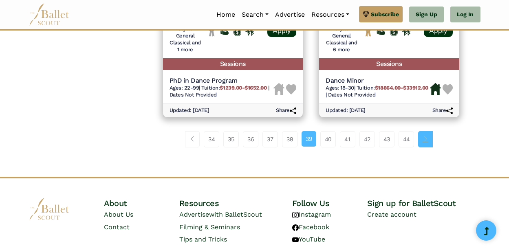
click at [428, 142] on span "Page navigation example" at bounding box center [426, 139] width 6 height 6
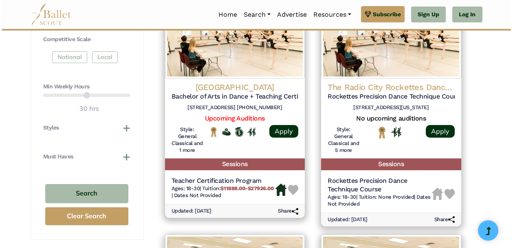
scroll to position [415, 0]
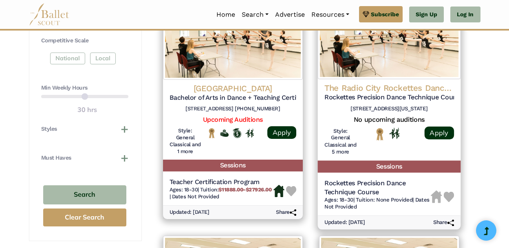
click at [433, 93] on h4 "The Radio City Rockettes Dancer Development Program" at bounding box center [389, 88] width 130 height 11
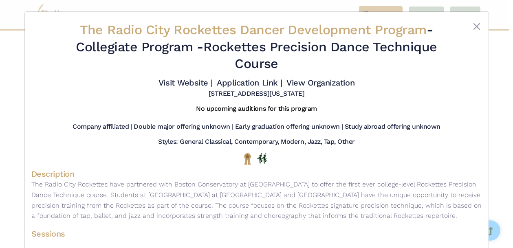
scroll to position [61, 0]
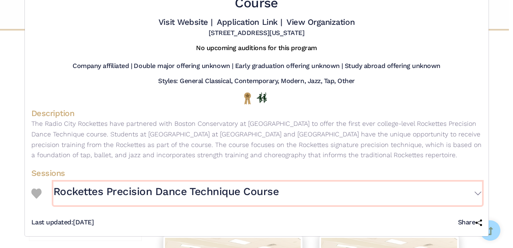
click at [236, 192] on h3 "Rockettes Precision Dance Technique Course" at bounding box center [166, 192] width 226 height 14
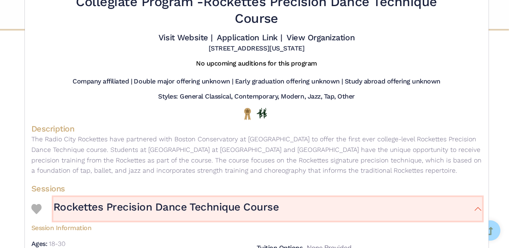
scroll to position [35, 0]
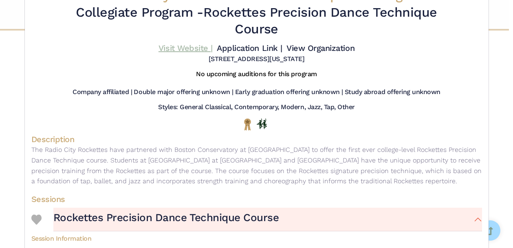
click at [194, 49] on link "Visit Website |" at bounding box center [186, 48] width 54 height 10
click at [245, 50] on link "Application Link |" at bounding box center [249, 48] width 65 height 10
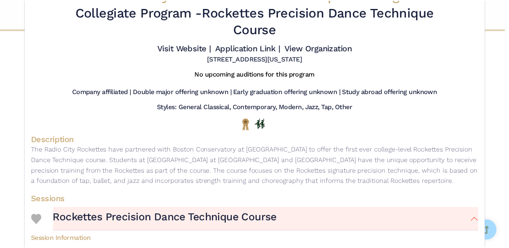
scroll to position [0, 0]
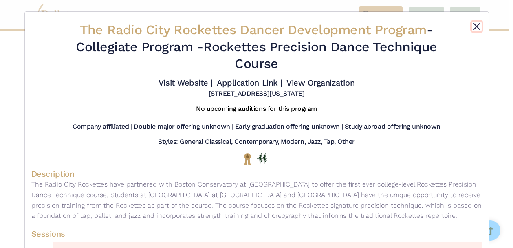
click at [475, 25] on button "Close" at bounding box center [477, 27] width 10 height 10
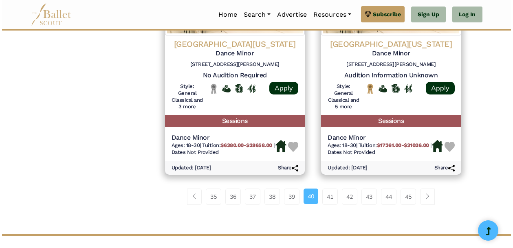
scroll to position [1165, 0]
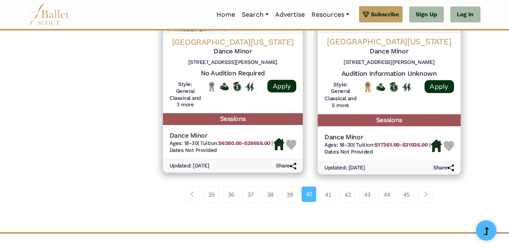
click at [388, 47] on h4 "University of California San Diego" at bounding box center [389, 41] width 130 height 11
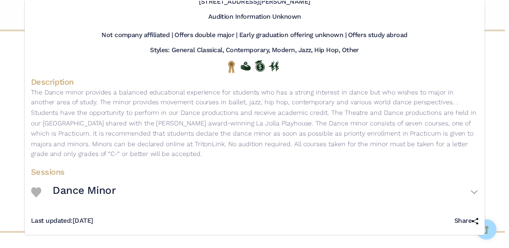
scroll to position [0, 0]
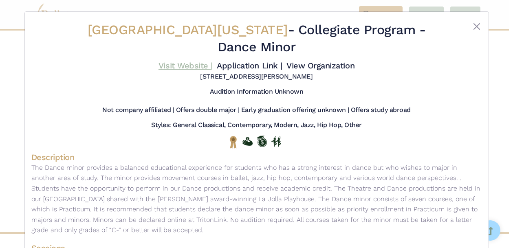
click at [185, 65] on link "Visit Website |" at bounding box center [186, 66] width 54 height 10
click at [475, 26] on button "Close" at bounding box center [477, 27] width 10 height 10
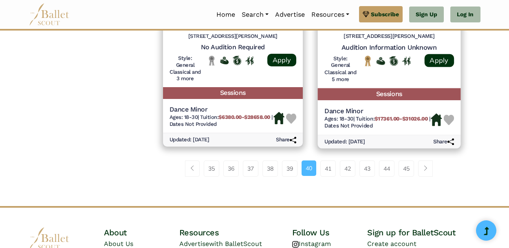
scroll to position [1198, 0]
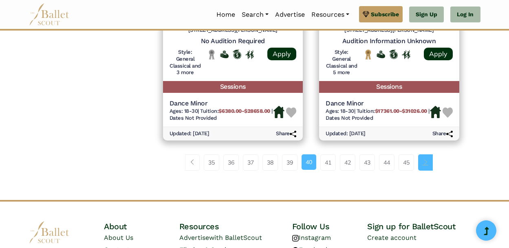
click at [430, 171] on link "Page navigation example" at bounding box center [425, 162] width 15 height 16
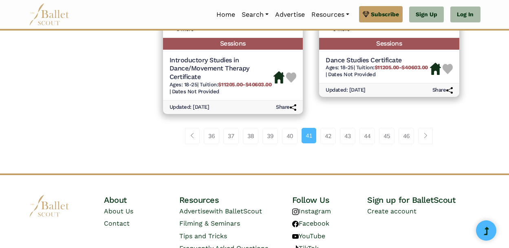
scroll to position [1278, 0]
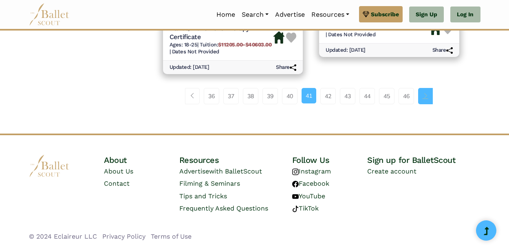
click at [428, 96] on span "Page navigation example" at bounding box center [426, 96] width 6 height 6
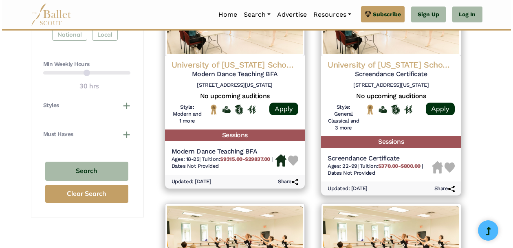
scroll to position [441, 0]
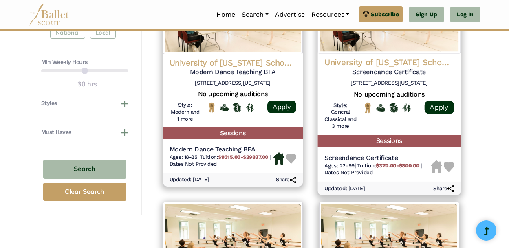
click at [404, 60] on h4 "University of [US_STATE] School of Dance" at bounding box center [389, 62] width 130 height 11
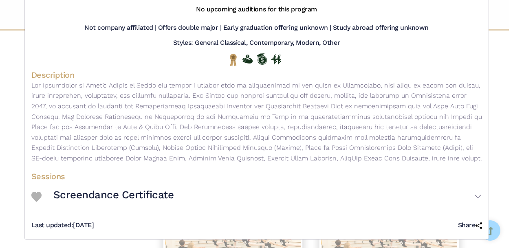
scroll to position [86, 0]
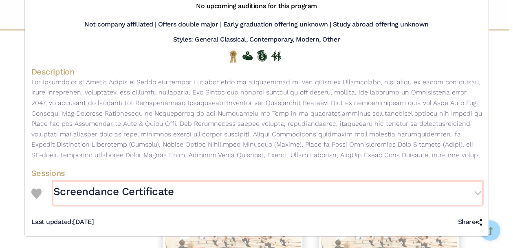
click at [159, 191] on h3 "Screendance Certificate" at bounding box center [113, 192] width 121 height 14
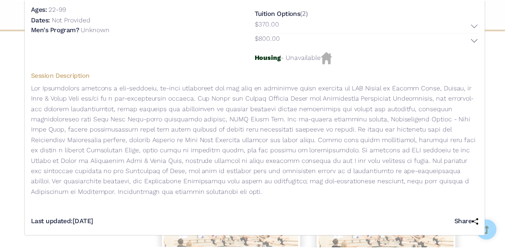
scroll to position [0, 0]
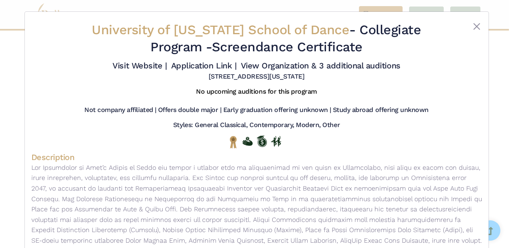
click at [474, 20] on div "University of Utah School of Dance - Collegiate Program - Screendance Certifica…" at bounding box center [256, 51] width 451 height 66
click at [475, 25] on button "Close" at bounding box center [477, 27] width 10 height 10
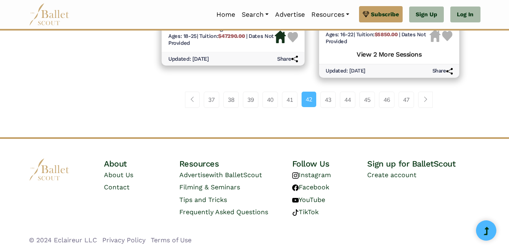
scroll to position [1266, 0]
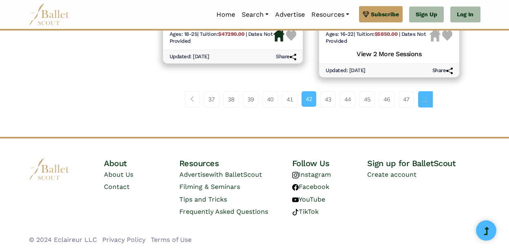
click at [433, 108] on link "Page navigation example" at bounding box center [425, 99] width 15 height 16
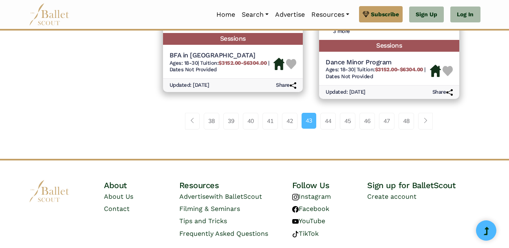
scroll to position [1245, 0]
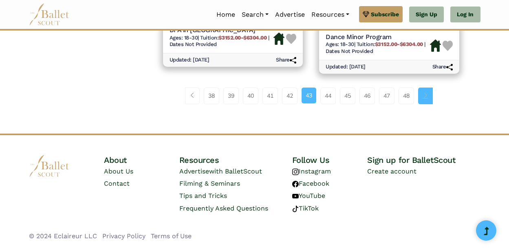
click at [431, 95] on link "Page navigation example" at bounding box center [425, 96] width 15 height 16
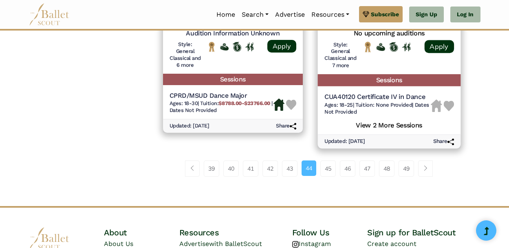
scroll to position [1198, 0]
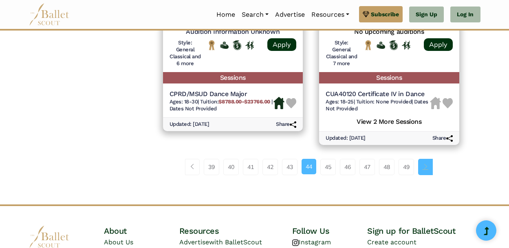
click at [430, 166] on link "Page navigation example" at bounding box center [425, 167] width 15 height 16
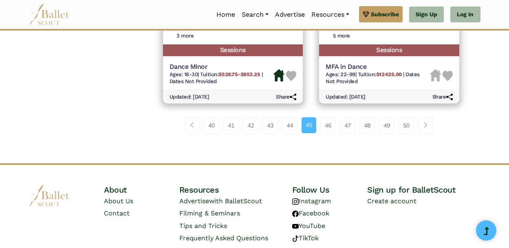
scroll to position [1242, 0]
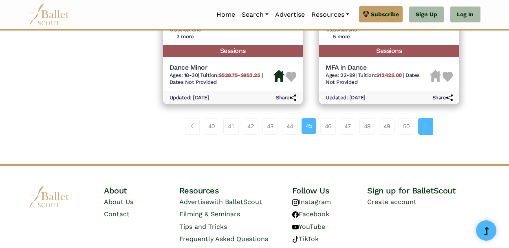
click at [425, 129] on span "Page navigation example" at bounding box center [426, 126] width 6 height 6
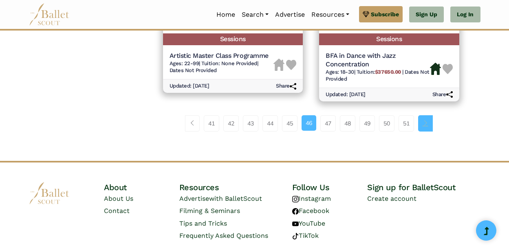
scroll to position [1243, 0]
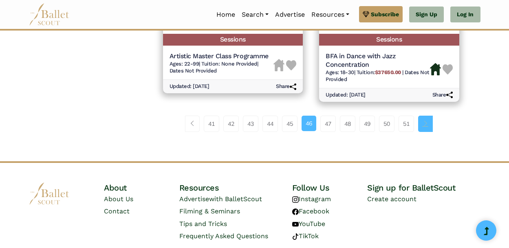
click at [427, 128] on link "Page navigation example" at bounding box center [425, 124] width 15 height 16
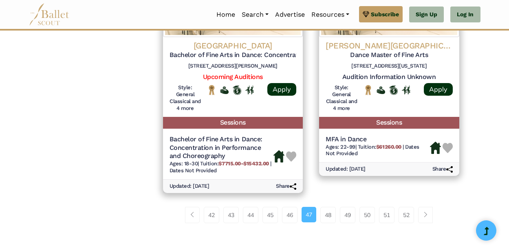
scroll to position [1179, 0]
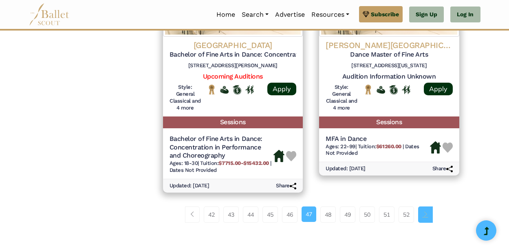
click at [428, 221] on link "Page navigation example" at bounding box center [425, 215] width 15 height 16
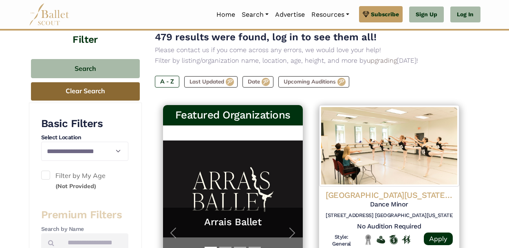
scroll to position [85, 0]
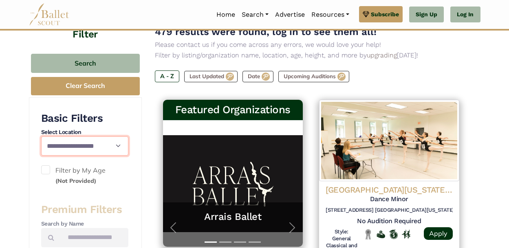
click at [117, 146] on select "**********" at bounding box center [84, 146] width 87 height 19
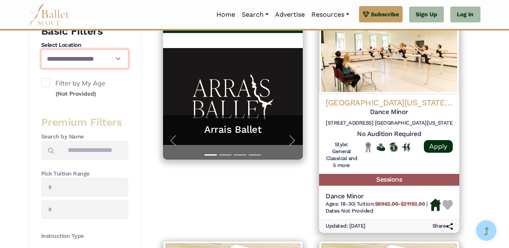
scroll to position [173, 0]
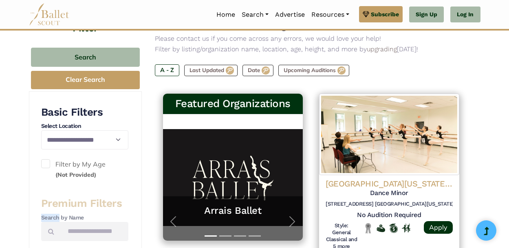
scroll to position [51, 0]
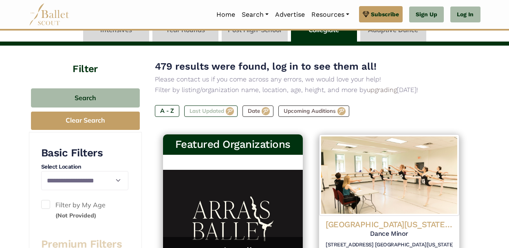
click at [208, 108] on label "Last Updated" at bounding box center [210, 111] width 53 height 11
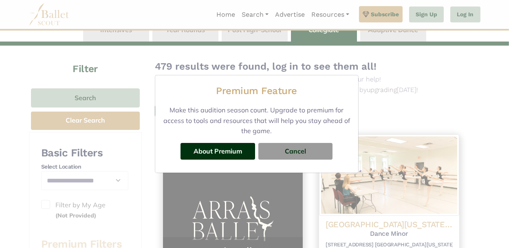
click at [417, 119] on div "Premium Feature Make this audition season count. Upgrade to premium for access …" at bounding box center [256, 124] width 513 height 248
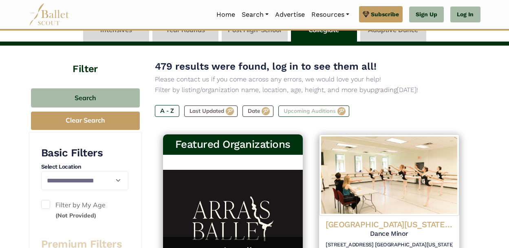
click at [316, 110] on label "Upcoming Auditions" at bounding box center [313, 111] width 71 height 11
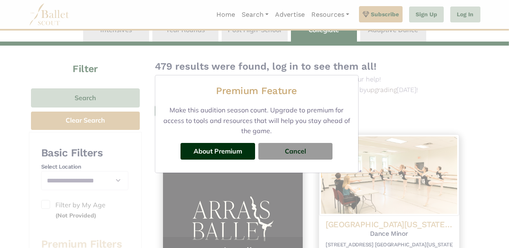
click at [414, 115] on div "Premium Feature Make this audition season count. Upgrade to premium for access …" at bounding box center [256, 124] width 513 height 248
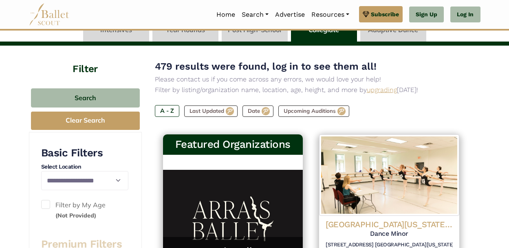
scroll to position [0, 0]
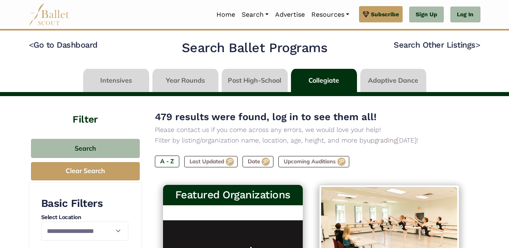
click at [240, 79] on link at bounding box center [255, 80] width 66 height 23
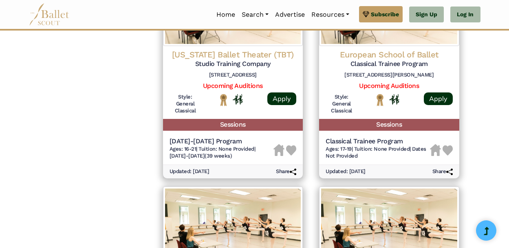
scroll to position [904, 0]
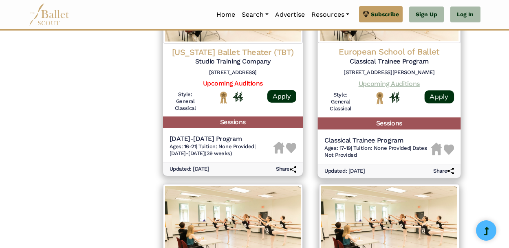
click at [381, 85] on link "Upcoming Auditions" at bounding box center [389, 83] width 61 height 8
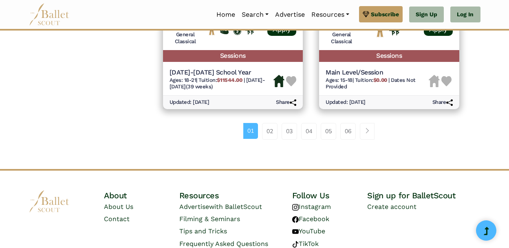
scroll to position [1194, 0]
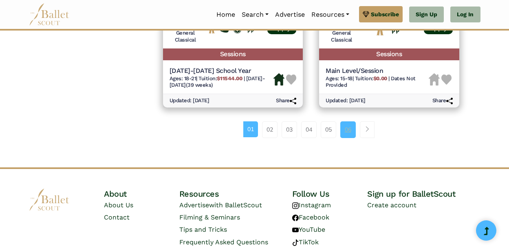
click at [351, 130] on link "06" at bounding box center [347, 129] width 15 height 16
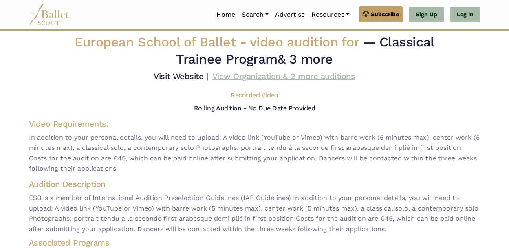
click at [239, 75] on link "View Organization & 2 more auditions" at bounding box center [283, 76] width 143 height 10
click at [160, 75] on link "Visit Website |" at bounding box center [181, 76] width 54 height 10
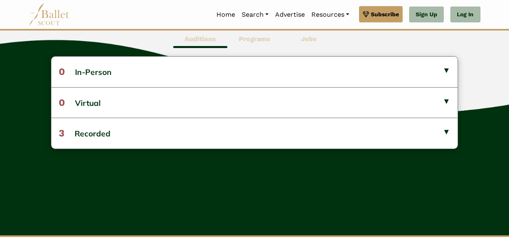
scroll to position [285, 0]
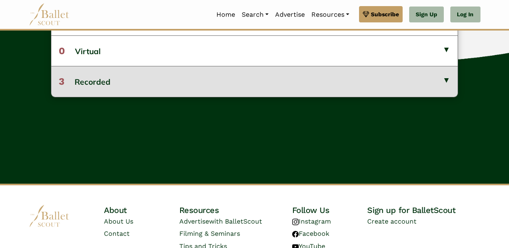
click at [308, 92] on button "3 Recorded" at bounding box center [254, 81] width 406 height 31
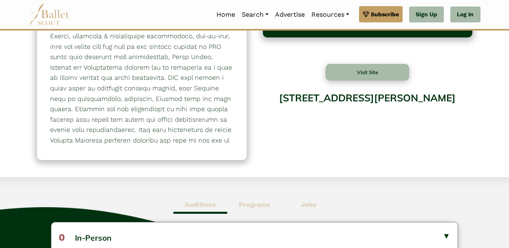
scroll to position [0, 0]
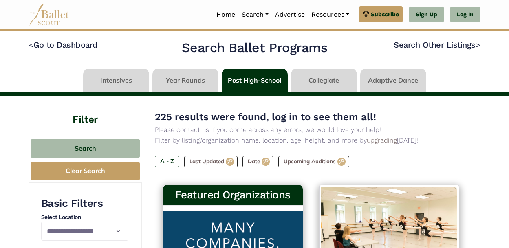
click at [187, 77] on link at bounding box center [185, 80] width 66 height 23
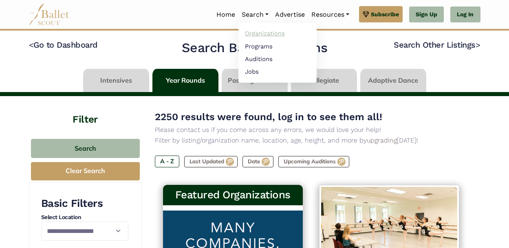
click at [261, 30] on link "Organizations" at bounding box center [277, 33] width 78 height 13
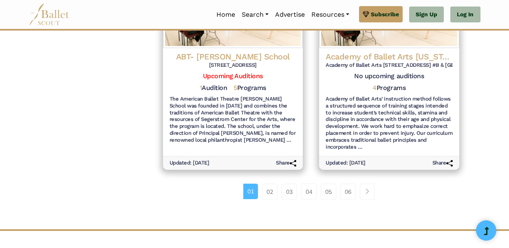
scroll to position [1050, 0]
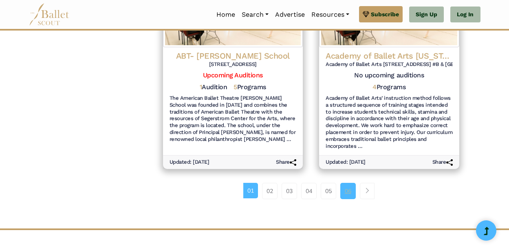
click at [351, 192] on link "06" at bounding box center [347, 191] width 15 height 16
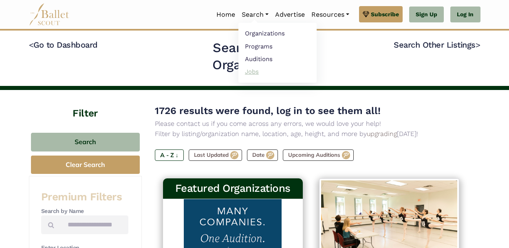
click at [245, 72] on link "Jobs" at bounding box center [277, 71] width 78 height 13
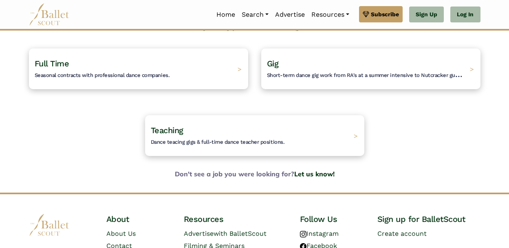
scroll to position [72, 0]
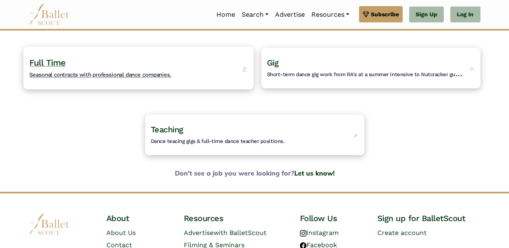
click at [61, 74] on span "Seasonal contracts with professional dance companies." at bounding box center [100, 74] width 142 height 7
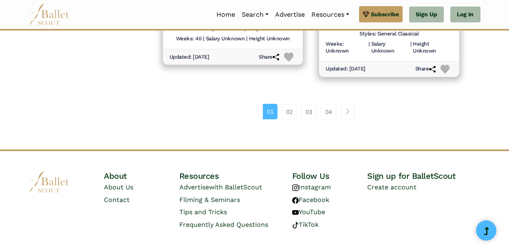
scroll to position [1257, 0]
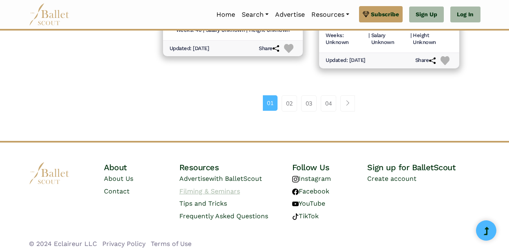
click at [222, 190] on link "Filming & Seminars" at bounding box center [209, 192] width 61 height 8
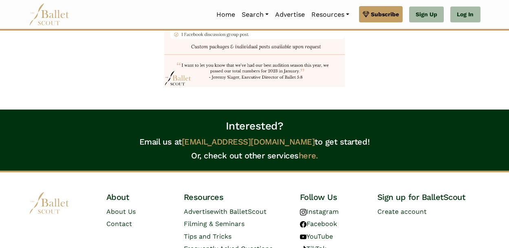
scroll to position [1042, 0]
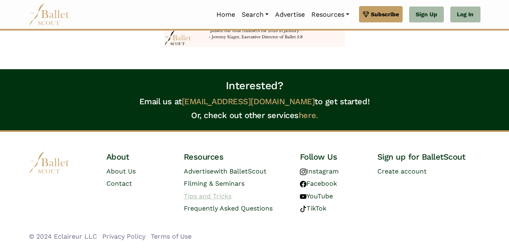
click at [208, 196] on link "Tips and Tricks" at bounding box center [208, 196] width 48 height 8
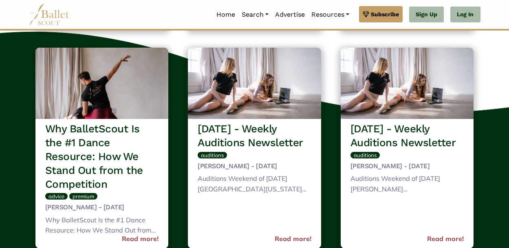
scroll to position [258, 0]
